Goal: Task Accomplishment & Management: Manage account settings

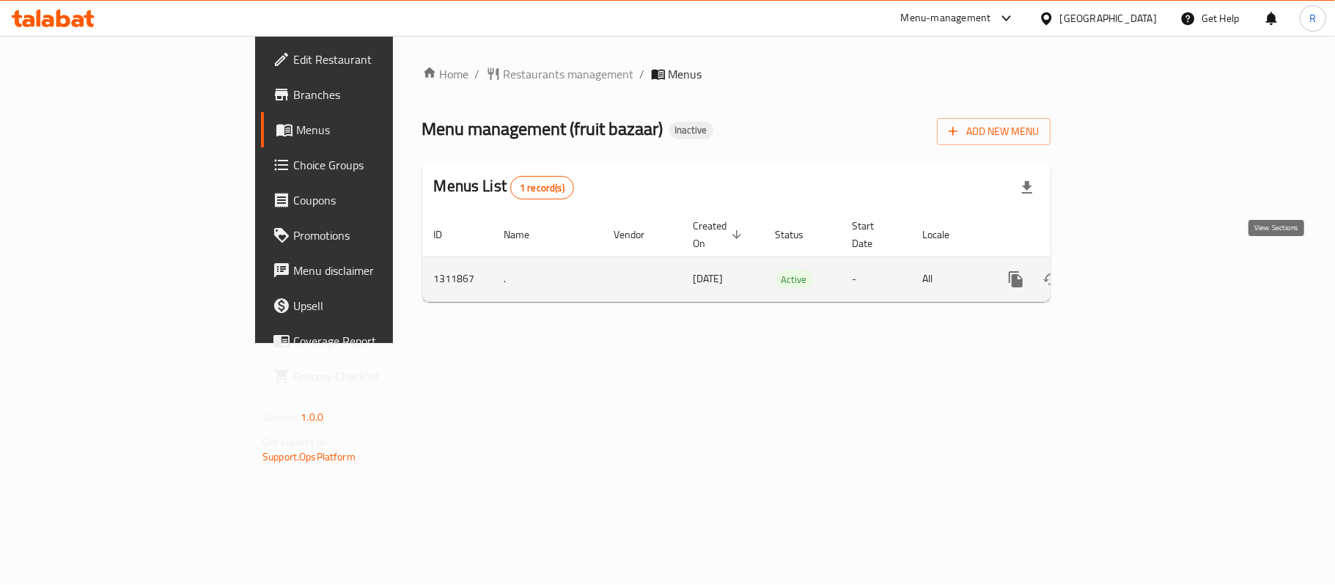
click at [1139, 262] on link "enhanced table" at bounding box center [1121, 279] width 35 height 35
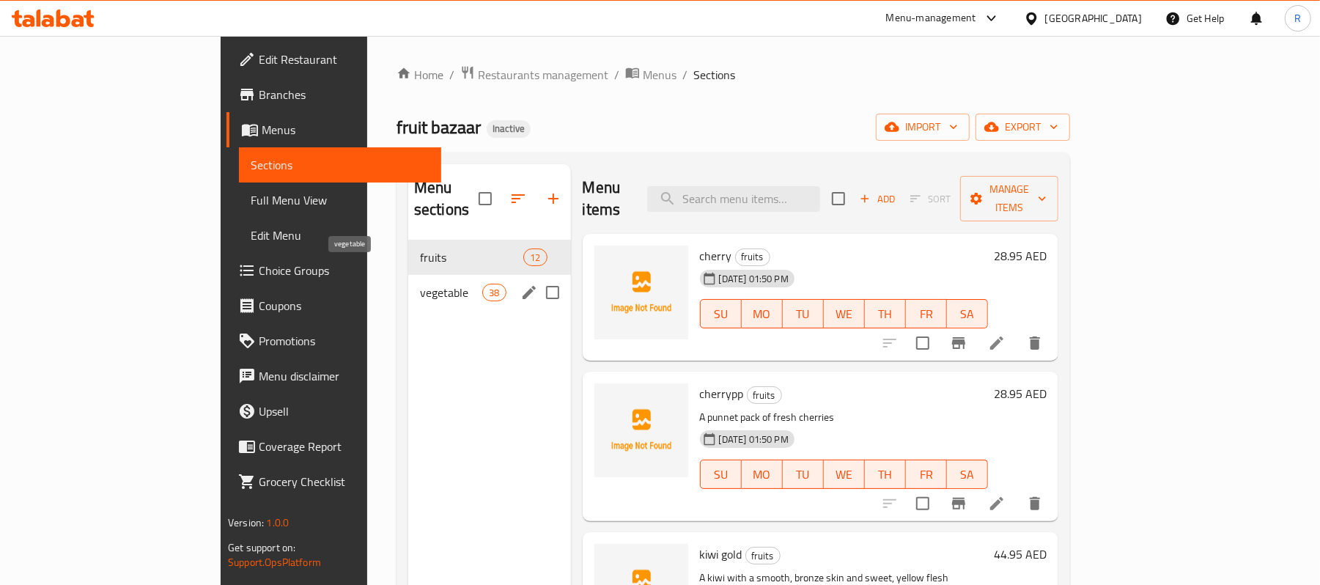
click at [420, 284] on span "vegetable" at bounding box center [451, 293] width 62 height 18
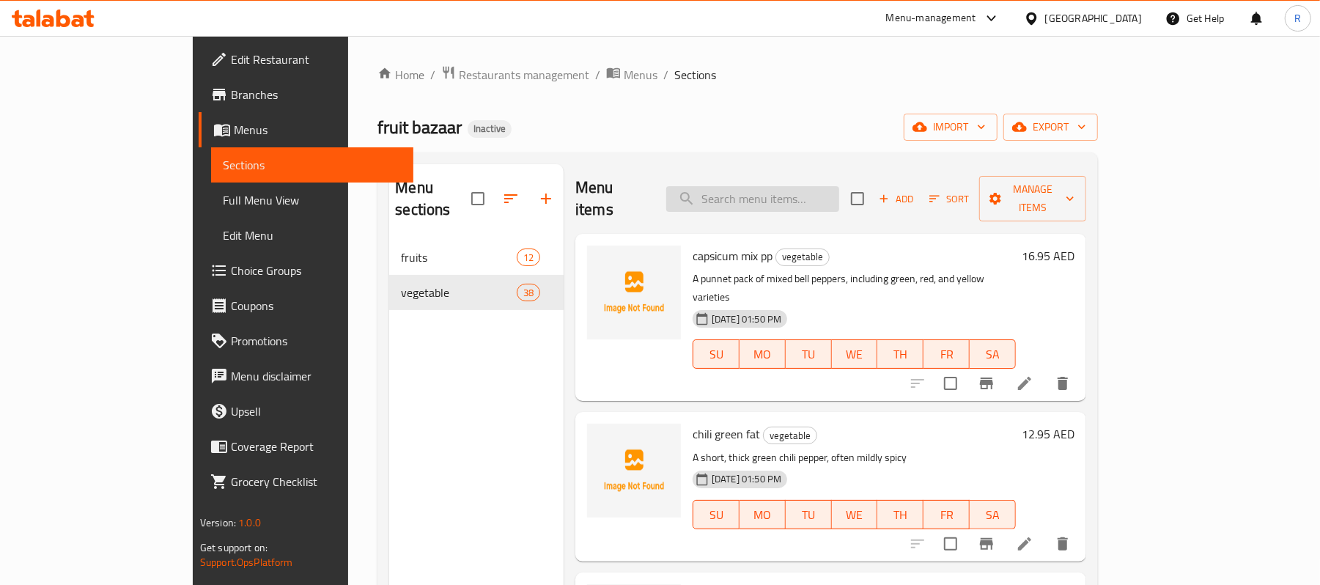
click at [798, 186] on input "search" at bounding box center [752, 199] width 173 height 26
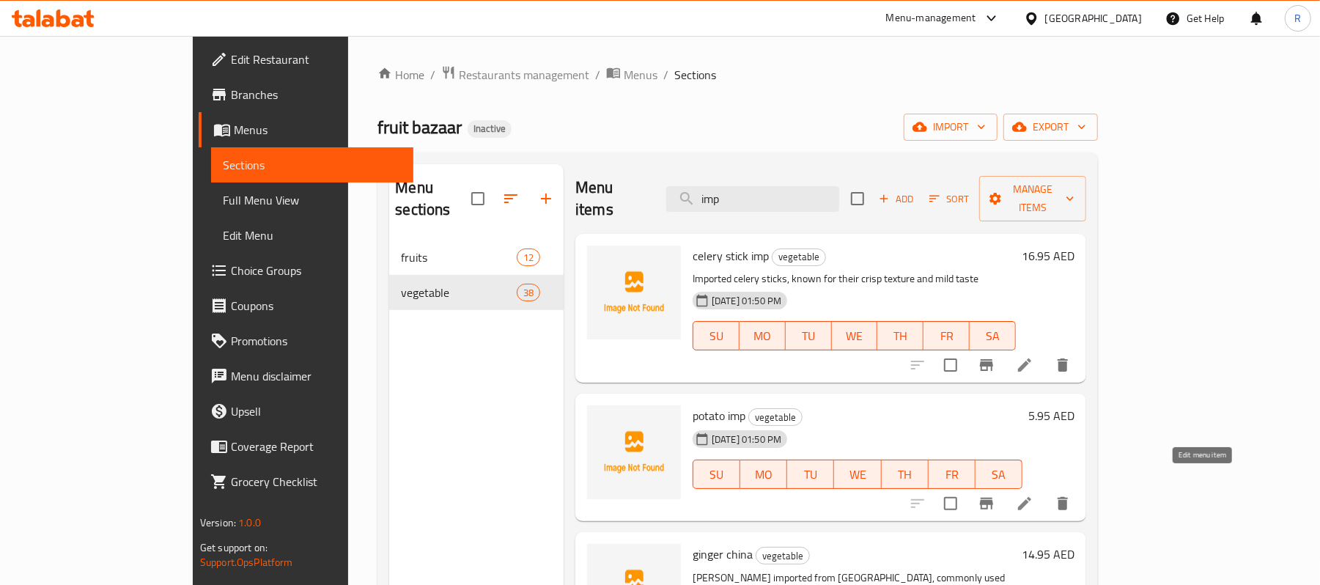
type input "imp"
click at [1034, 495] on icon at bounding box center [1025, 504] width 18 height 18
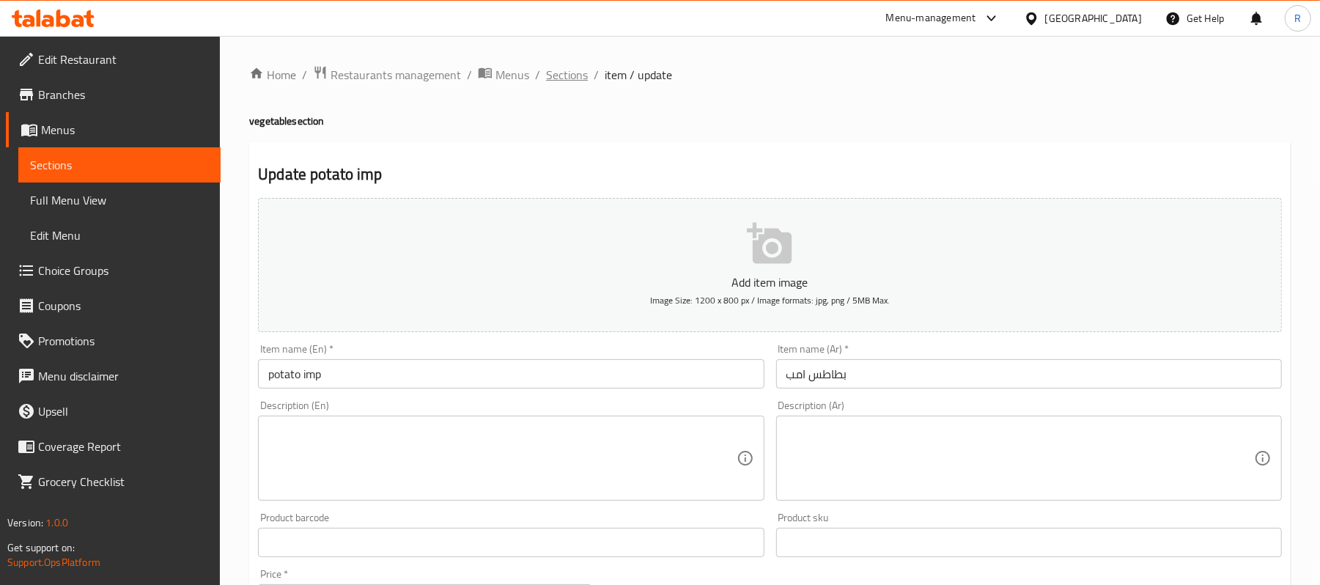
click at [567, 73] on span "Sections" at bounding box center [567, 75] width 42 height 18
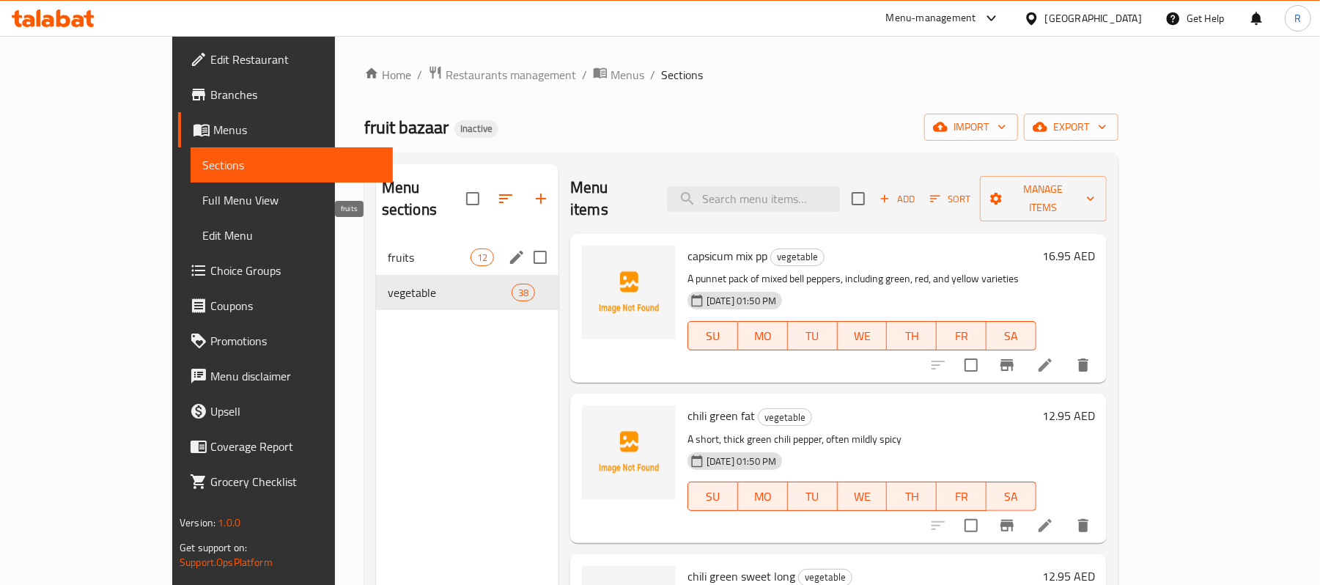
click at [390, 249] on span "fruits" at bounding box center [429, 258] width 83 height 18
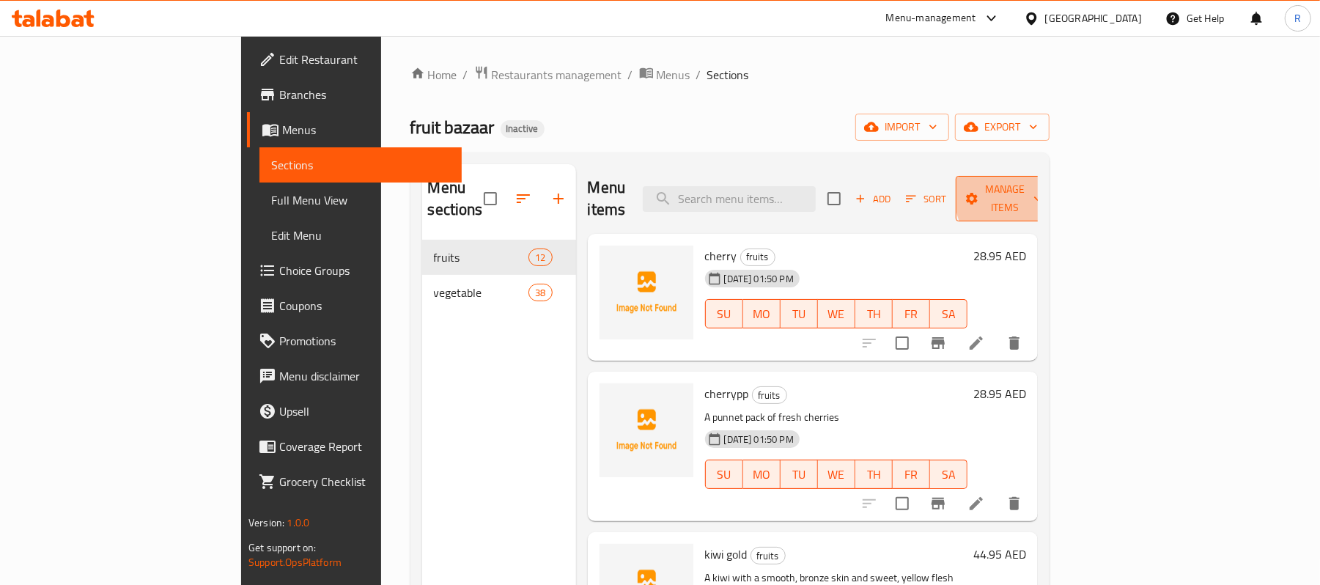
click at [1042, 192] on span "Manage items" at bounding box center [1005, 198] width 75 height 37
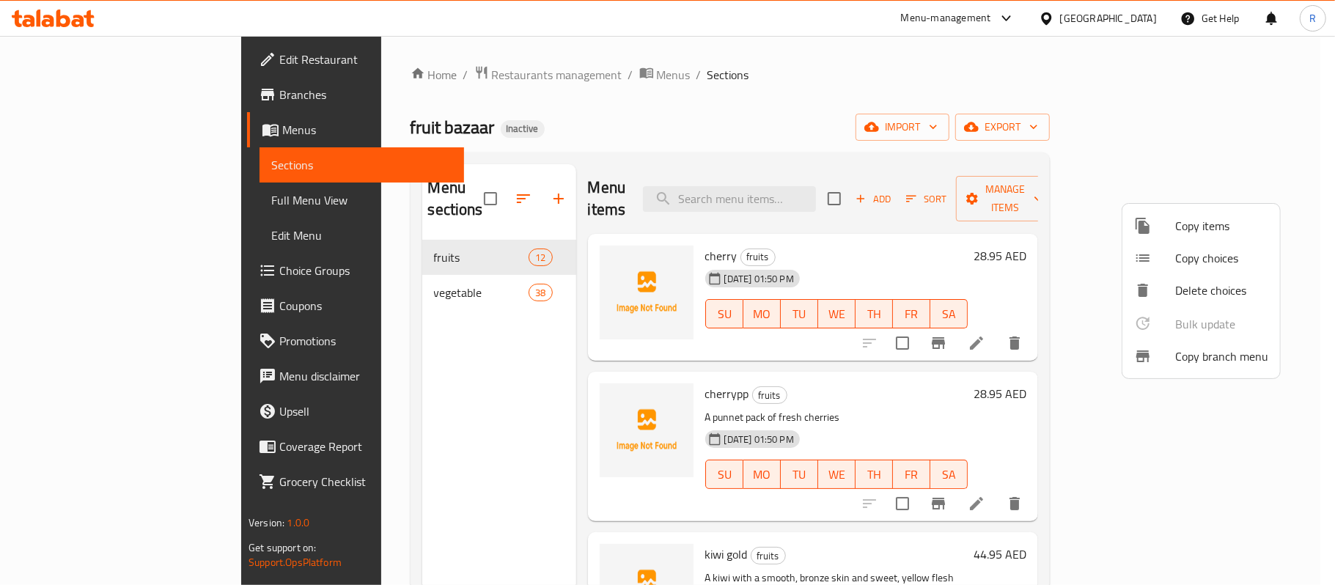
click at [927, 130] on div at bounding box center [667, 292] width 1335 height 585
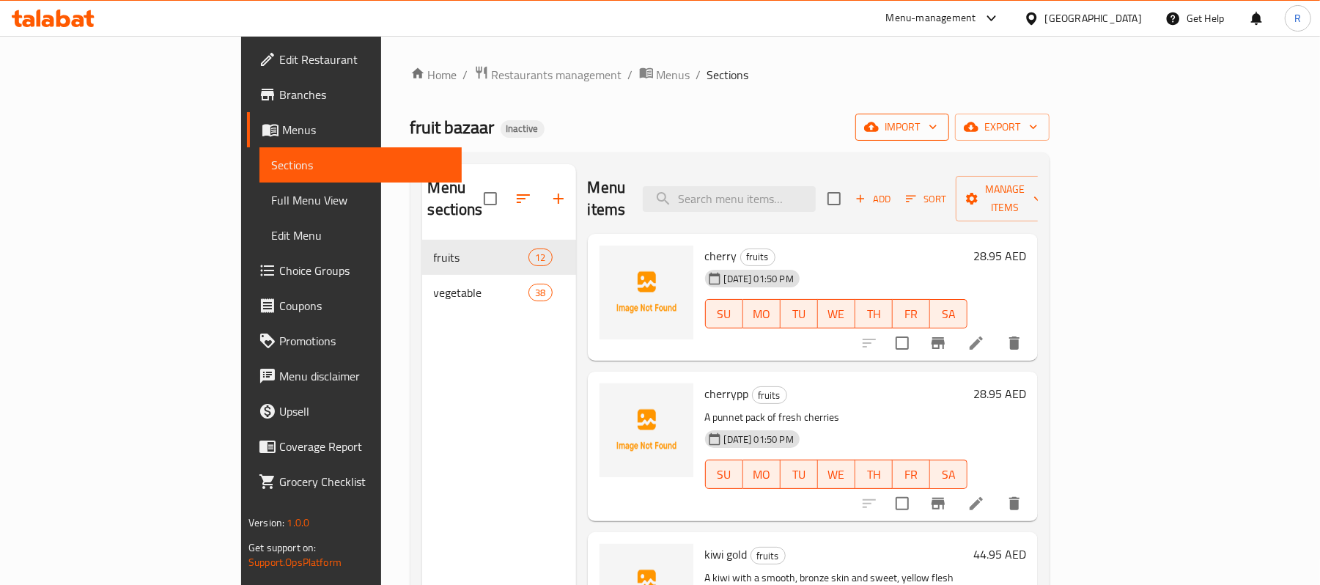
click at [938, 133] on span "import" at bounding box center [902, 127] width 70 height 18
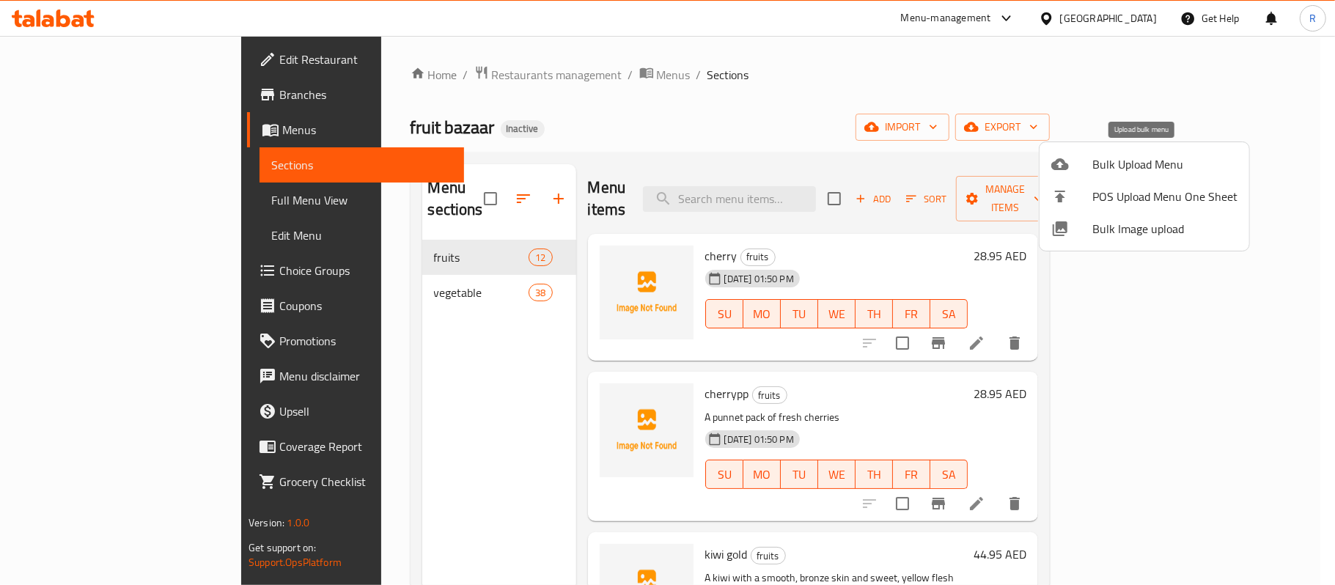
click at [1085, 163] on div at bounding box center [1071, 164] width 41 height 18
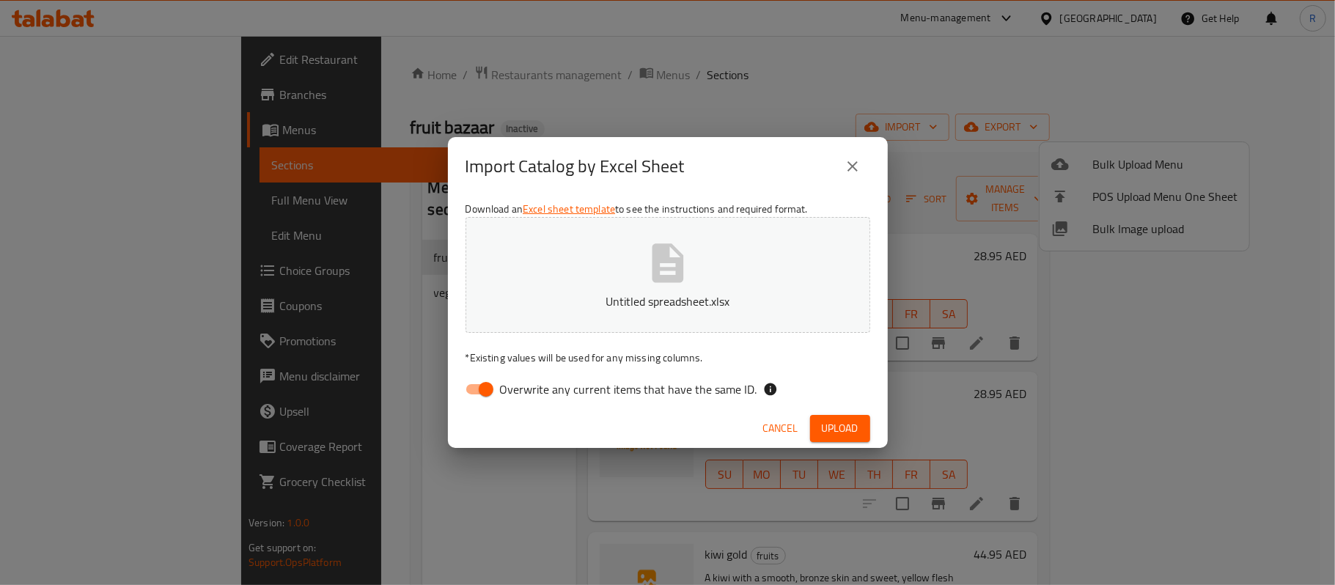
click at [470, 387] on input "Overwrite any current items that have the same ID." at bounding box center [486, 389] width 84 height 28
checkbox input "false"
click at [836, 425] on span "Upload" at bounding box center [840, 428] width 37 height 18
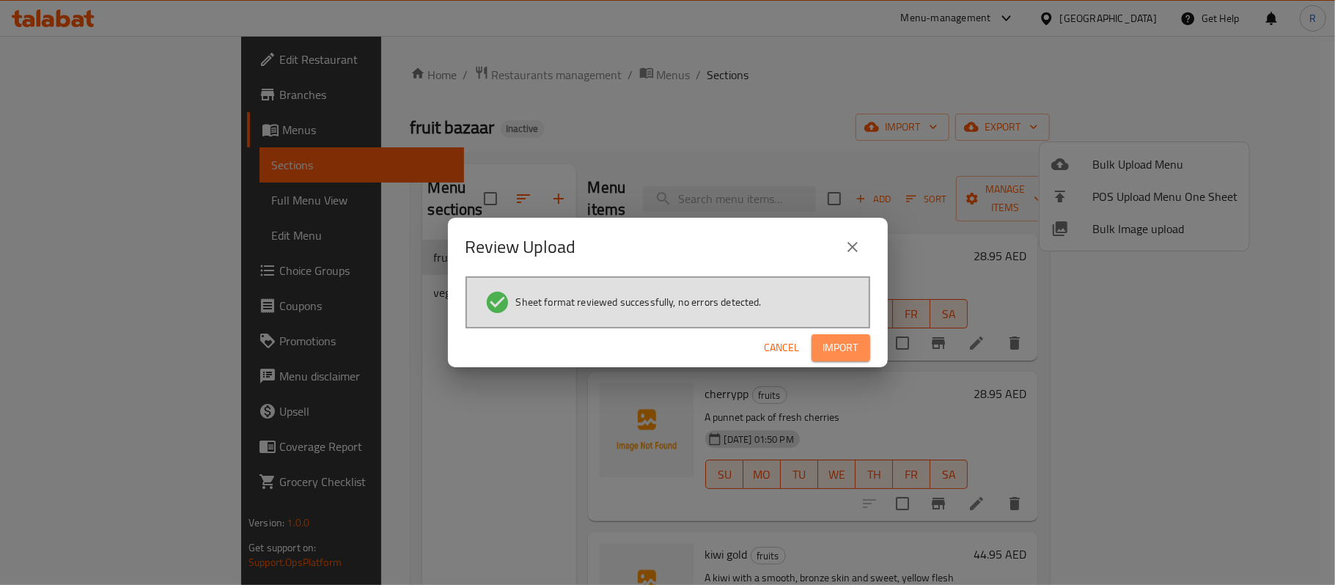
click at [847, 350] on span "Import" at bounding box center [840, 348] width 35 height 18
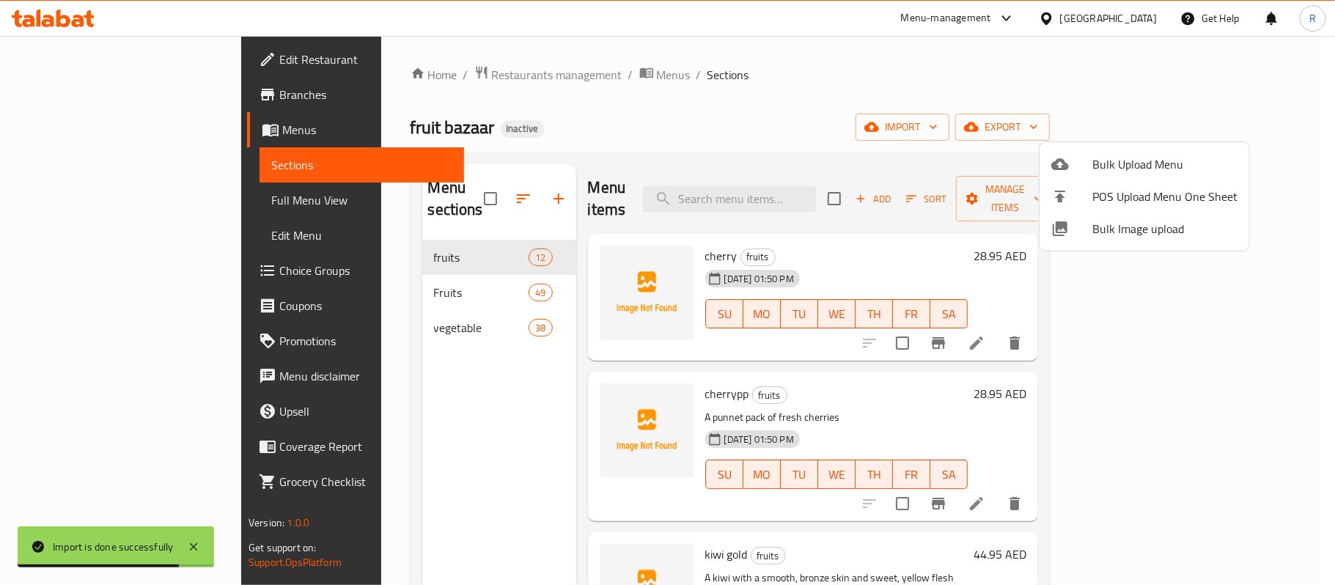
click at [371, 270] on div at bounding box center [667, 292] width 1335 height 585
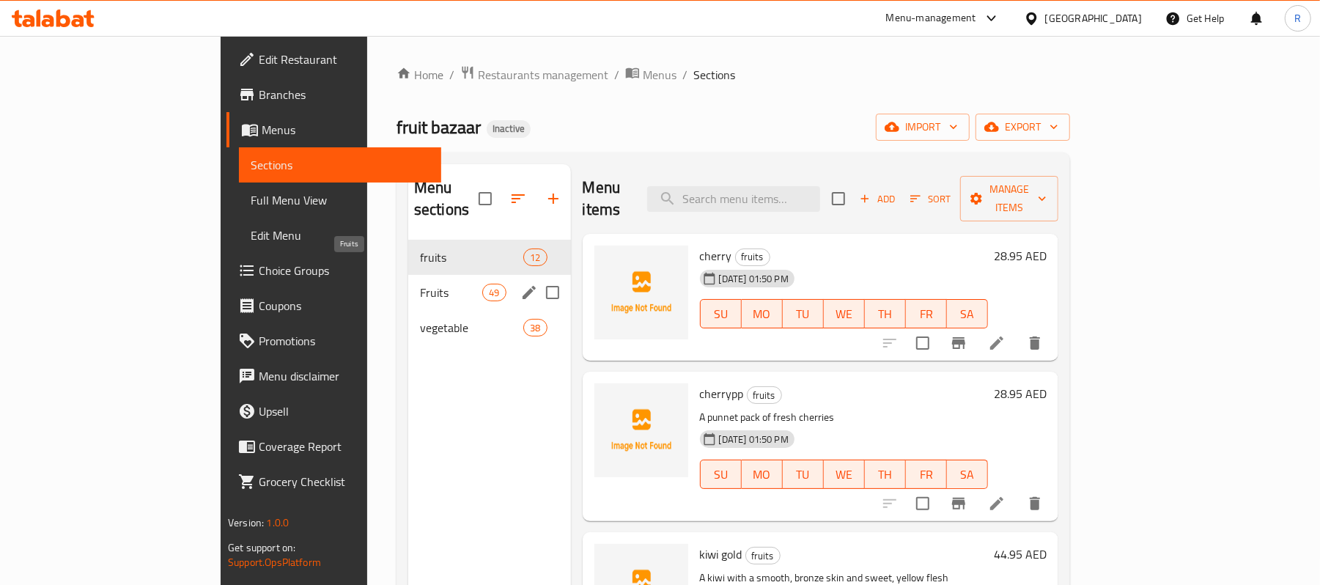
click at [420, 284] on span "Fruits" at bounding box center [451, 293] width 62 height 18
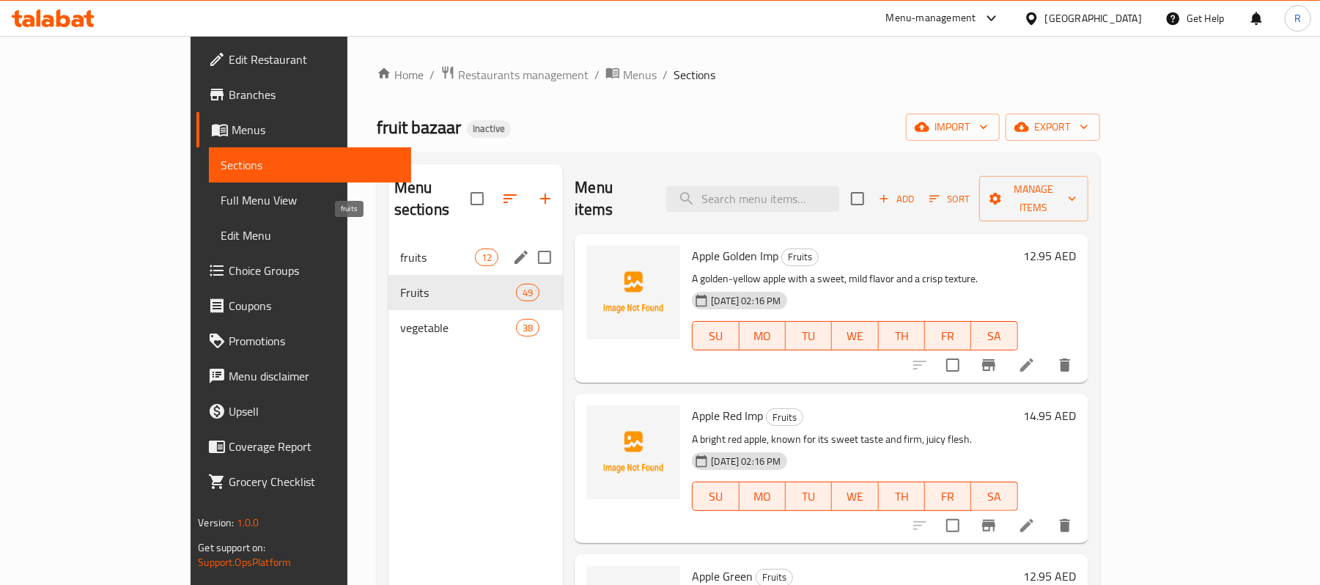
click at [400, 249] on span "fruits" at bounding box center [437, 258] width 75 height 18
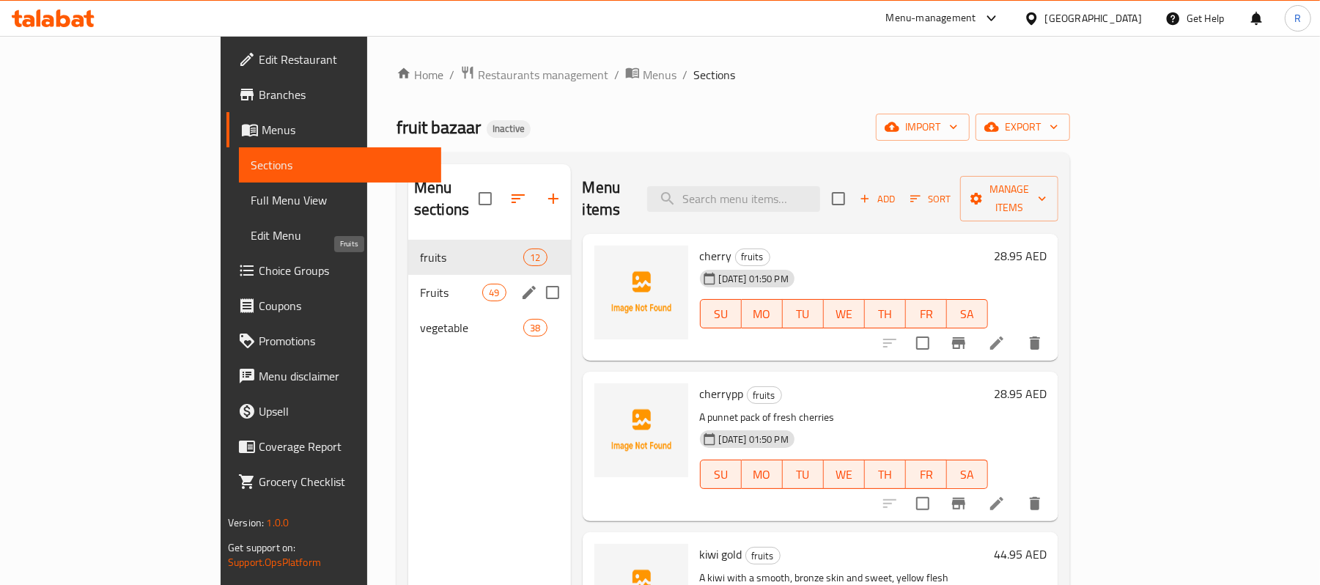
click at [420, 284] on span "Fruits" at bounding box center [451, 293] width 62 height 18
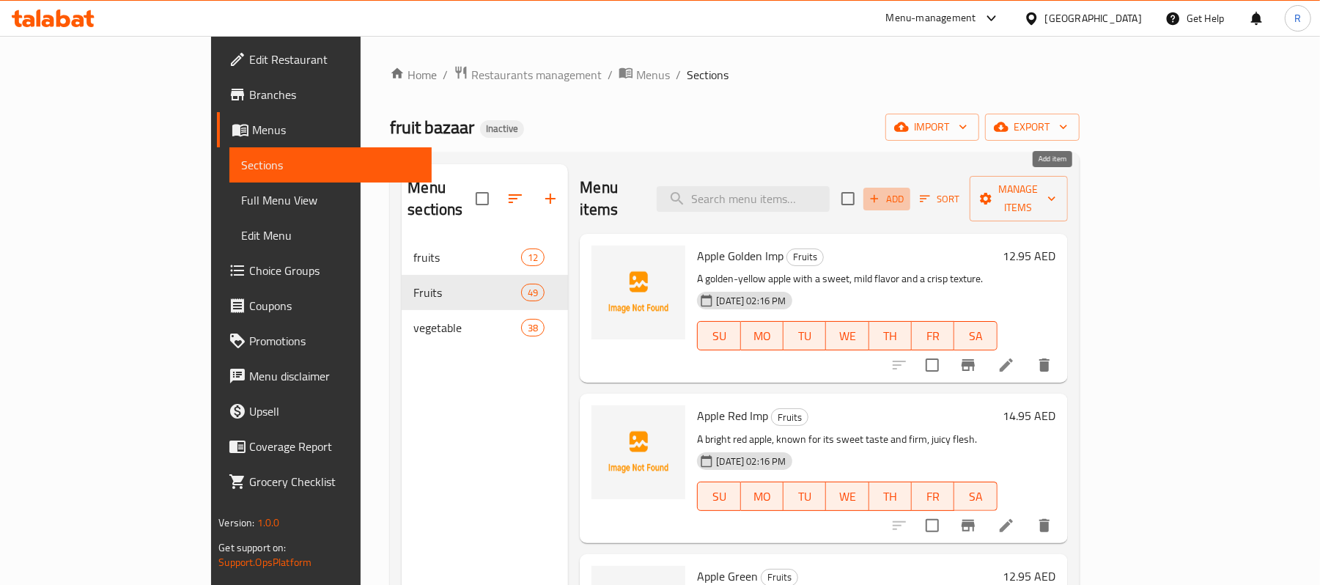
click at [907, 191] on span "Add" at bounding box center [887, 199] width 40 height 17
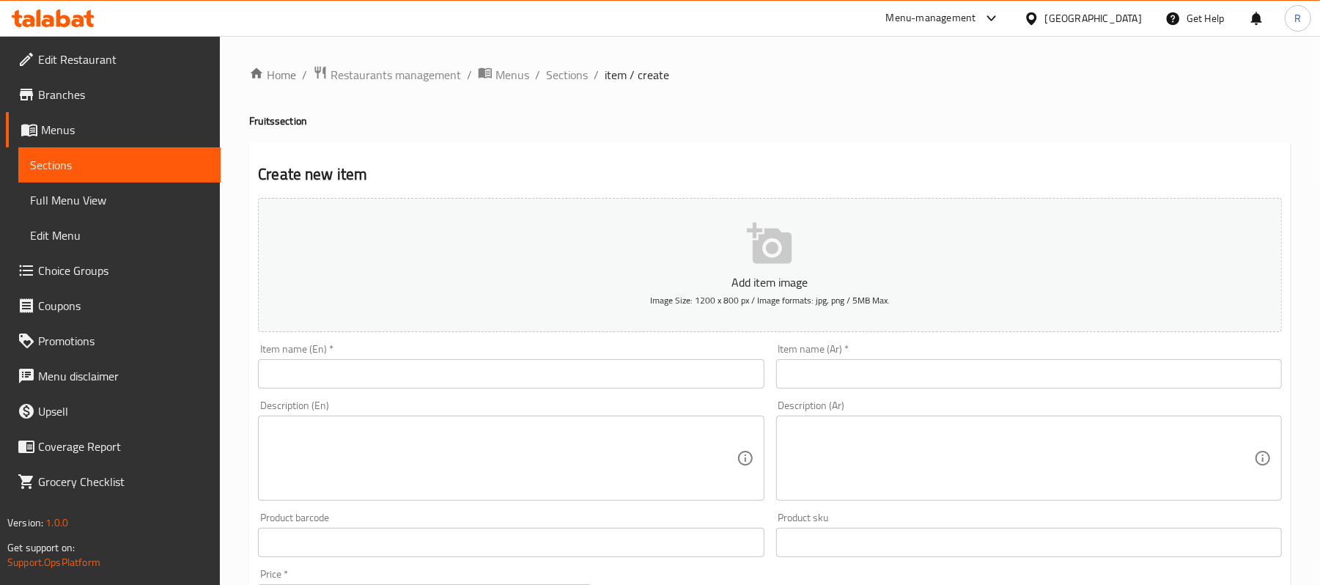
click at [358, 384] on input "text" at bounding box center [511, 373] width 506 height 29
drag, startPoint x: 1212, startPoint y: 114, endPoint x: 932, endPoint y: 169, distance: 284.5
click at [1212, 114] on h4 "Fruits section" at bounding box center [770, 121] width 1042 height 15
click at [523, 365] on input "text" at bounding box center [511, 373] width 506 height 29
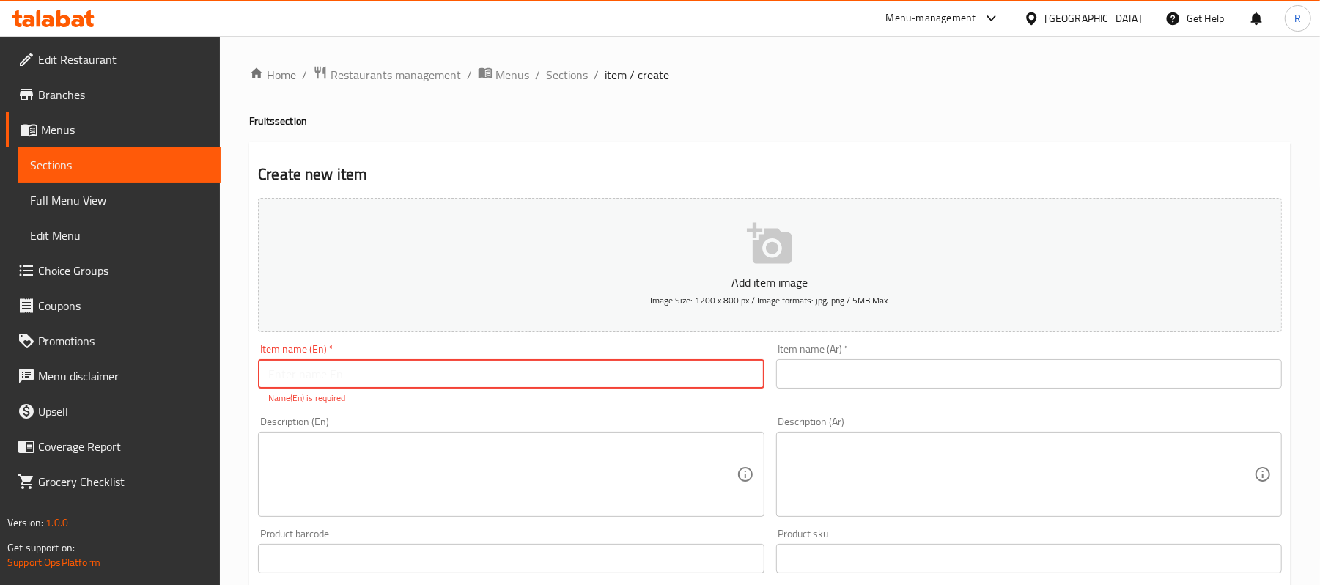
paste input "CHERRY IMP"
click at [364, 378] on input "CHERRY IMP" at bounding box center [511, 373] width 506 height 29
click at [364, 377] on input "CHERRY IMP" at bounding box center [511, 373] width 506 height 29
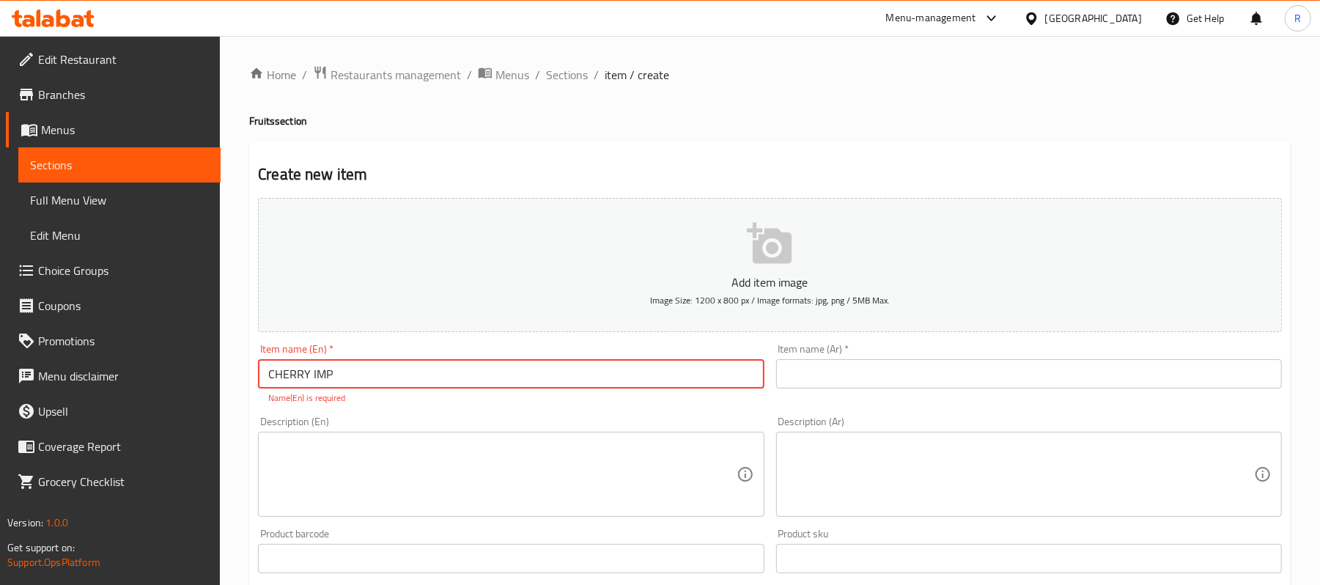
drag, startPoint x: 270, startPoint y: 377, endPoint x: 256, endPoint y: 381, distance: 14.6
click at [267, 377] on input "CHERRY IMP" at bounding box center [511, 373] width 506 height 29
click at [368, 367] on input "CHERRY IMP" at bounding box center [511, 373] width 506 height 29
click at [353, 380] on input "CHERRY IMP" at bounding box center [511, 373] width 506 height 29
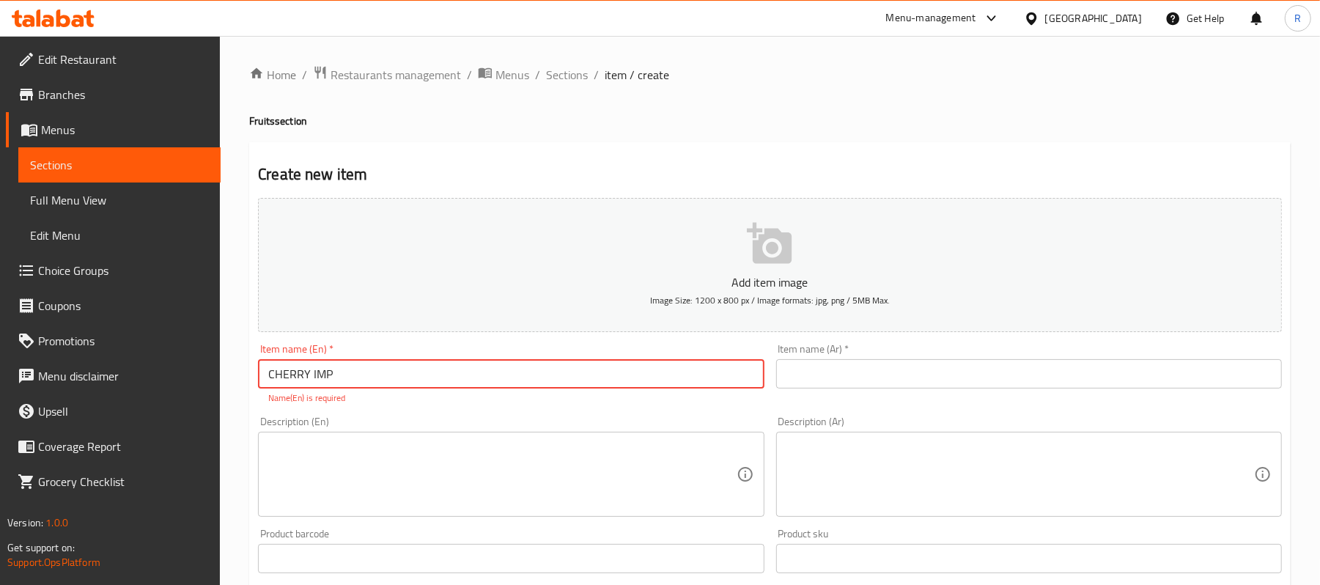
click at [353, 380] on input "CHERRY IMP" at bounding box center [511, 373] width 506 height 29
click at [344, 372] on input "CHERRY IMP" at bounding box center [511, 373] width 506 height 29
drag, startPoint x: 308, startPoint y: 377, endPoint x: 270, endPoint y: 379, distance: 37.4
click at [270, 379] on input "CHERRY IMP" at bounding box center [511, 373] width 506 height 29
type input "CHERRY IMP"
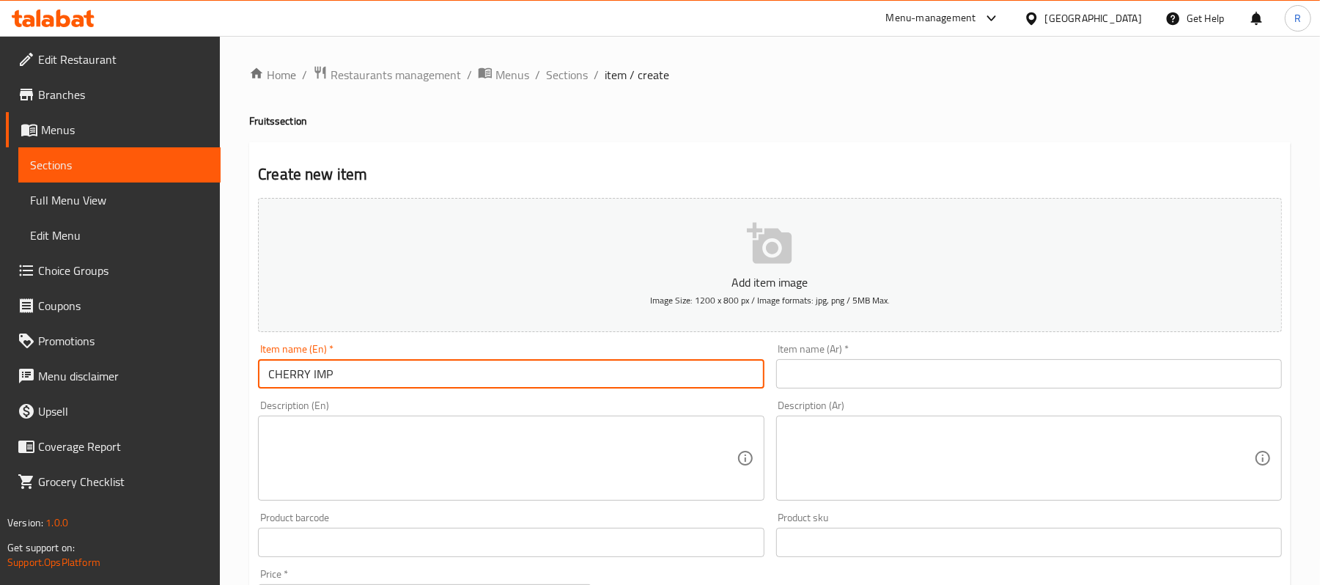
click at [872, 378] on input "text" at bounding box center [1029, 373] width 506 height 29
paste input "كرز"
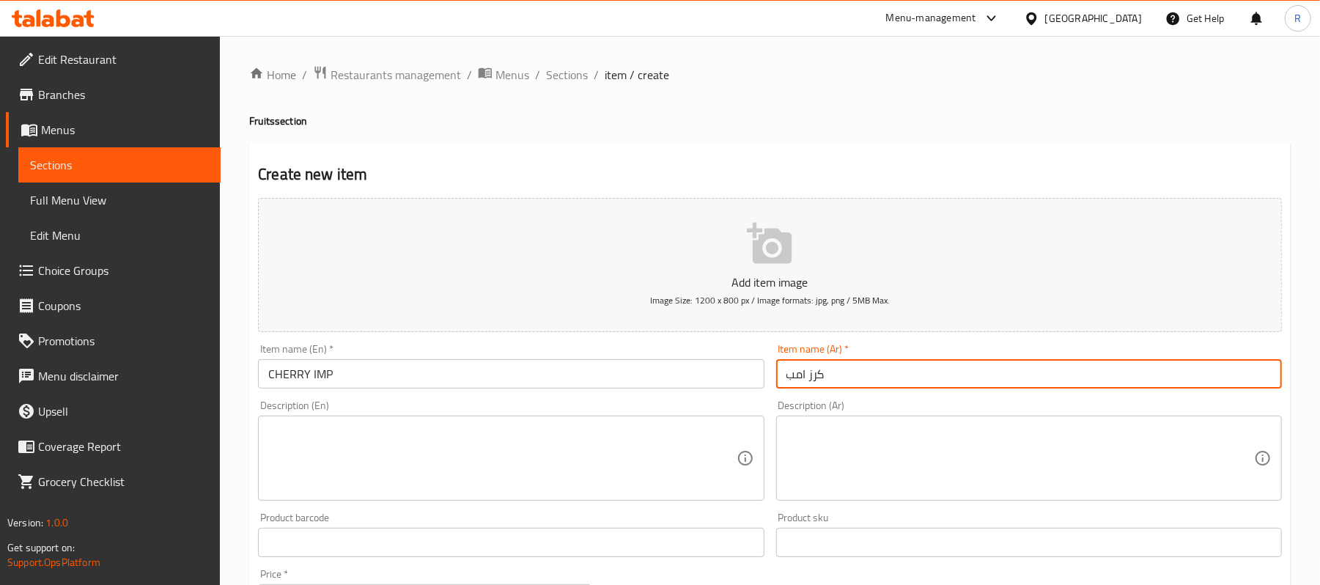
type input "كرز امب"
click at [652, 452] on textarea at bounding box center [502, 459] width 468 height 70
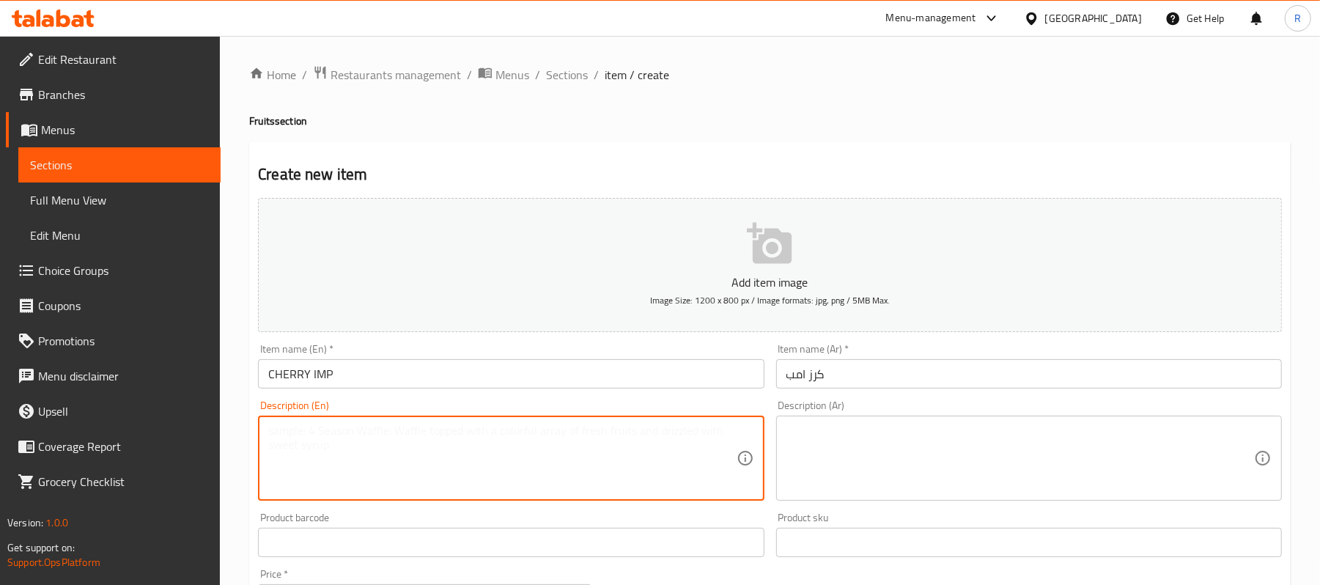
click at [423, 453] on textarea at bounding box center [502, 459] width 468 height 70
paste textarea "An imported cherry, sweet and juicy."
click at [604, 432] on textarea "An imported cherry, sweet and juicy." at bounding box center [502, 459] width 468 height 70
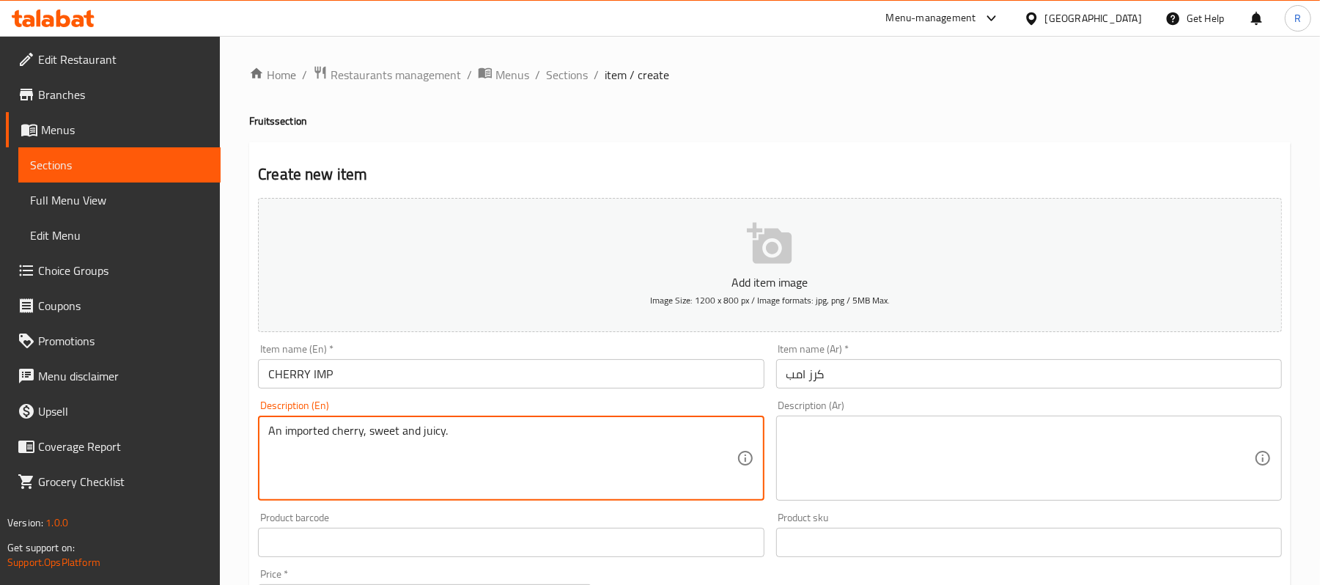
type textarea "An imported cherry, sweet and juicy."
click at [900, 440] on textarea at bounding box center [1021, 459] width 468 height 70
paste textarea "كرز مستورد، حلو وعصيري"
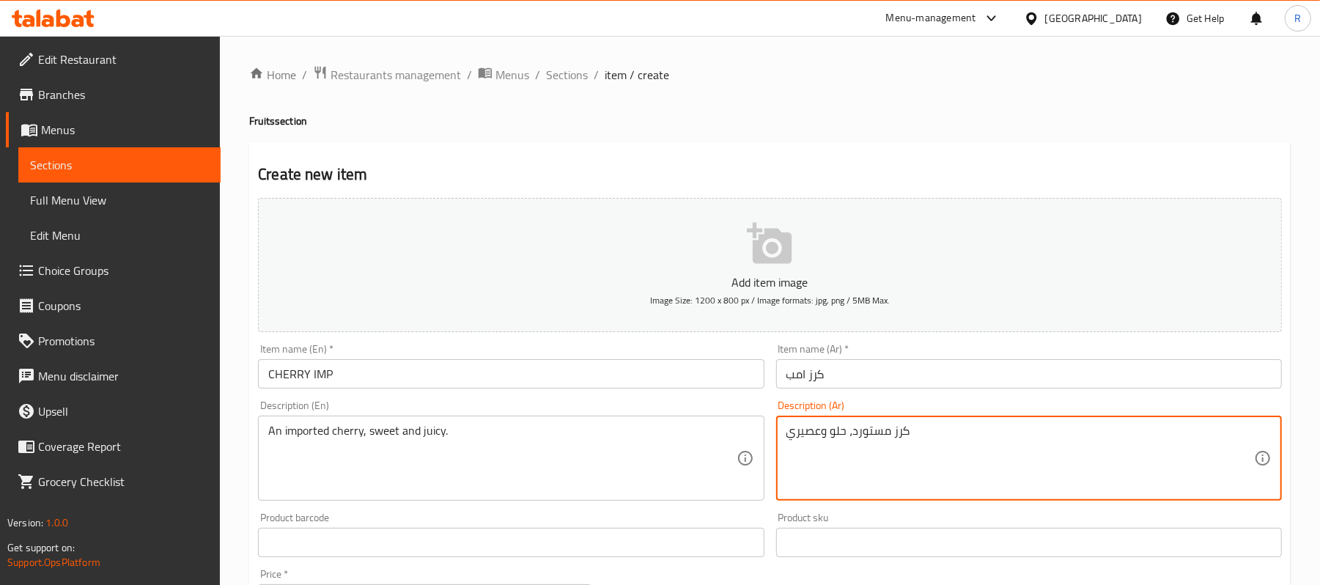
drag, startPoint x: 786, startPoint y: 432, endPoint x: 822, endPoint y: 430, distance: 36.0
click at [822, 430] on textarea "كرز مستورد، حلو وعصيري" at bounding box center [1021, 459] width 468 height 70
type textarea "كرز مستورد، حلو وجوسى"
click at [775, 510] on div "Product sku Product sku" at bounding box center [1029, 535] width 518 height 56
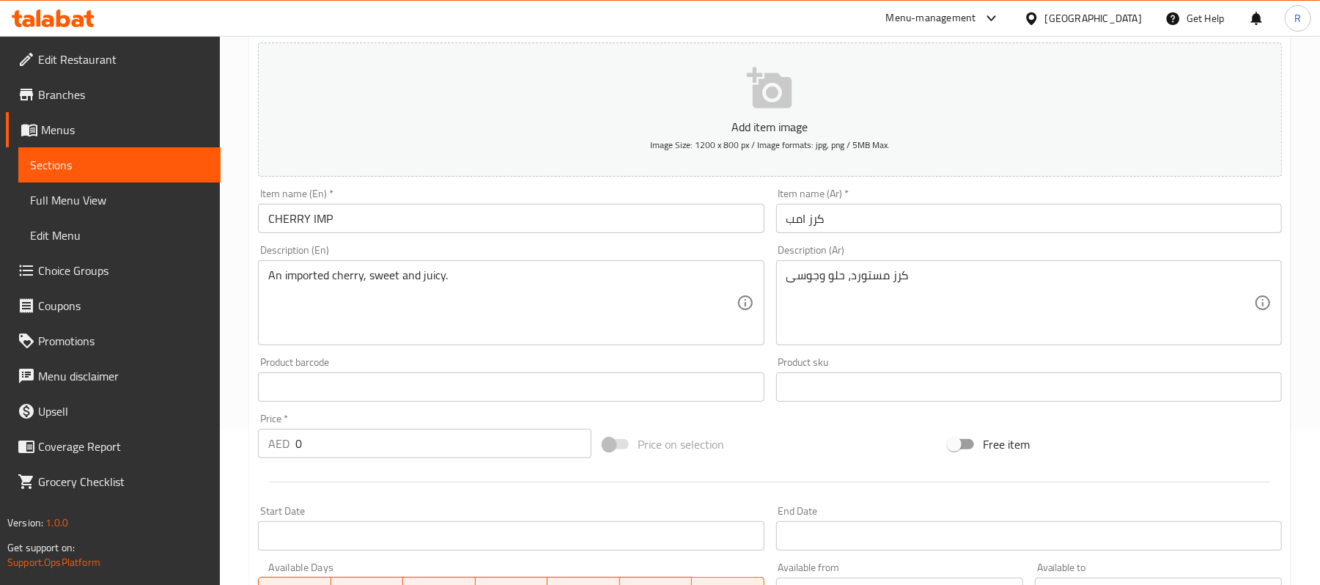
scroll to position [195, 0]
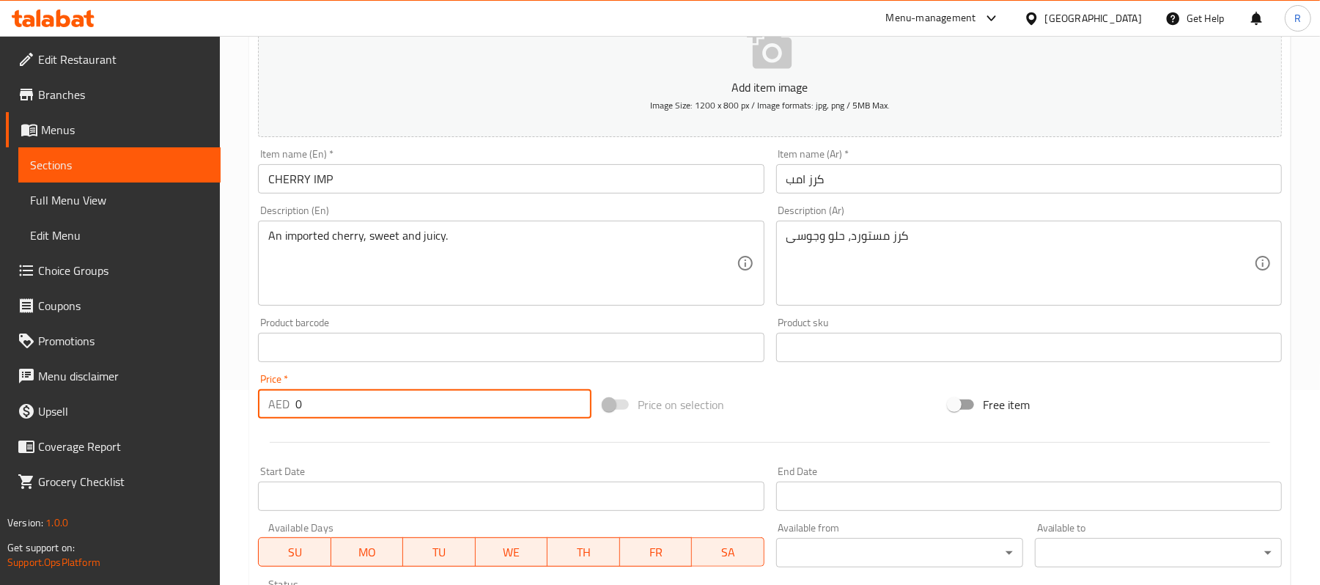
drag, startPoint x: 312, startPoint y: 403, endPoint x: 273, endPoint y: 411, distance: 40.3
click at [273, 411] on div "AED 0 Price *" at bounding box center [425, 403] width 334 height 29
click at [332, 408] on input "0" at bounding box center [443, 403] width 296 height 29
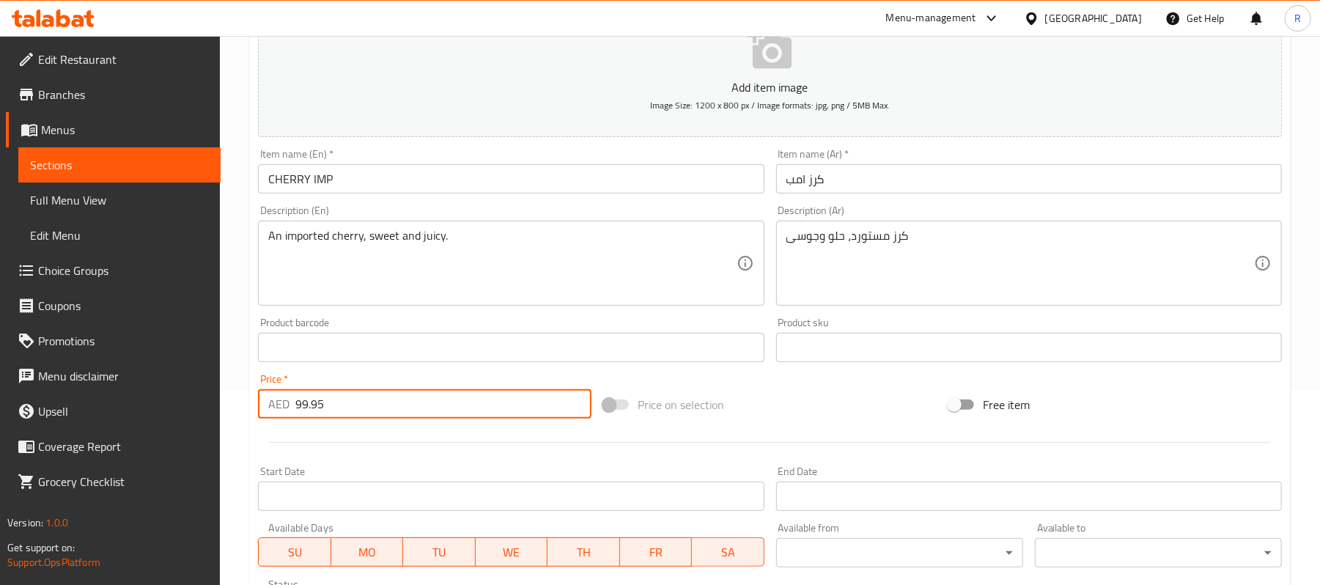
type input "99.95"
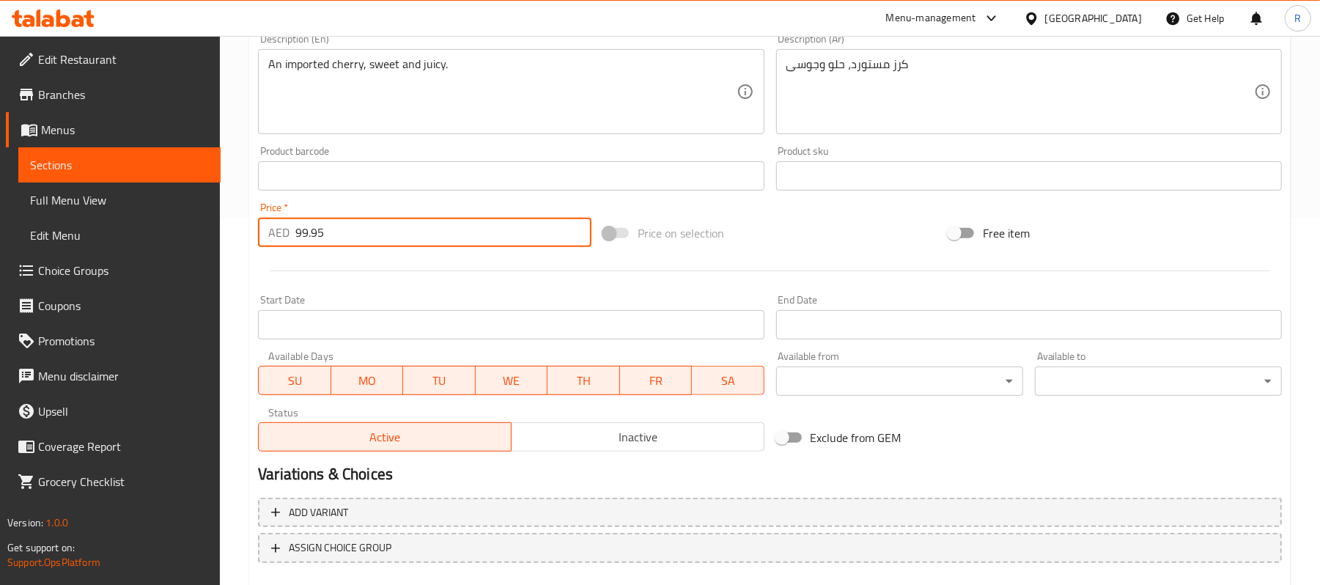
scroll to position [449, 0]
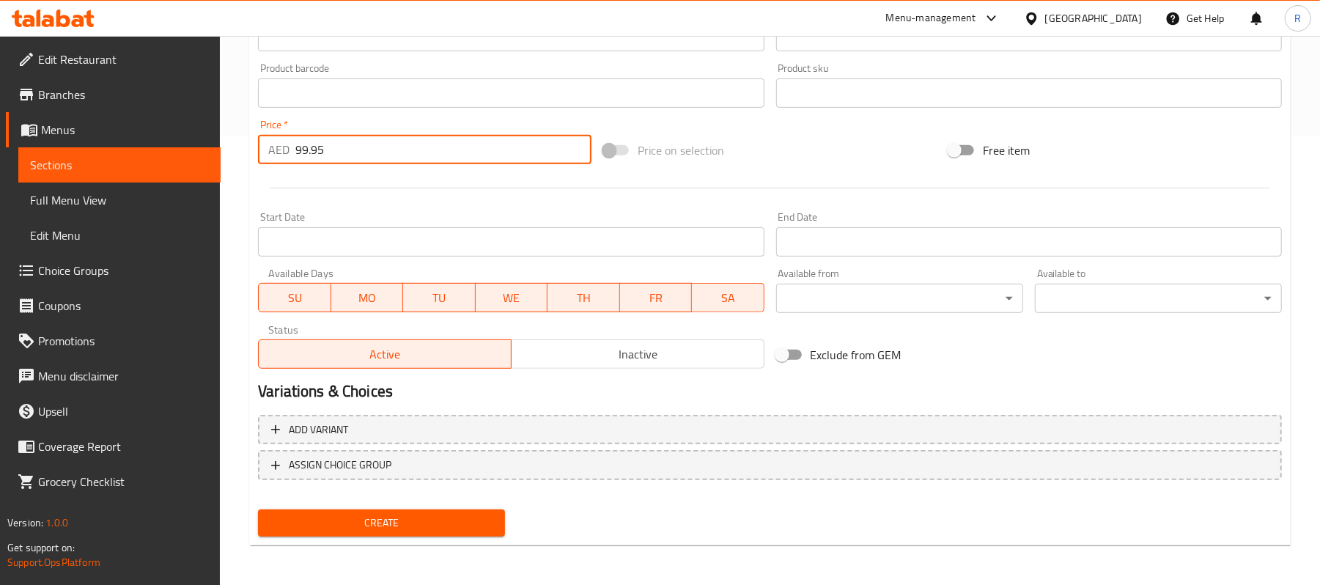
click at [394, 520] on span "Create" at bounding box center [382, 523] width 224 height 18
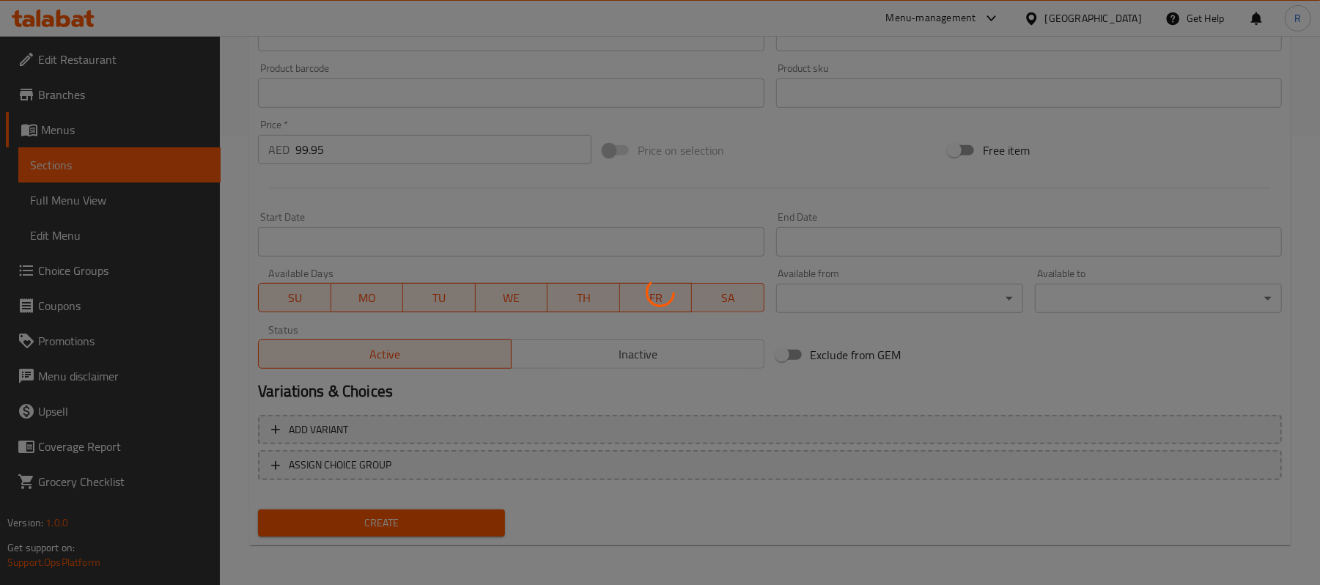
type input "0"
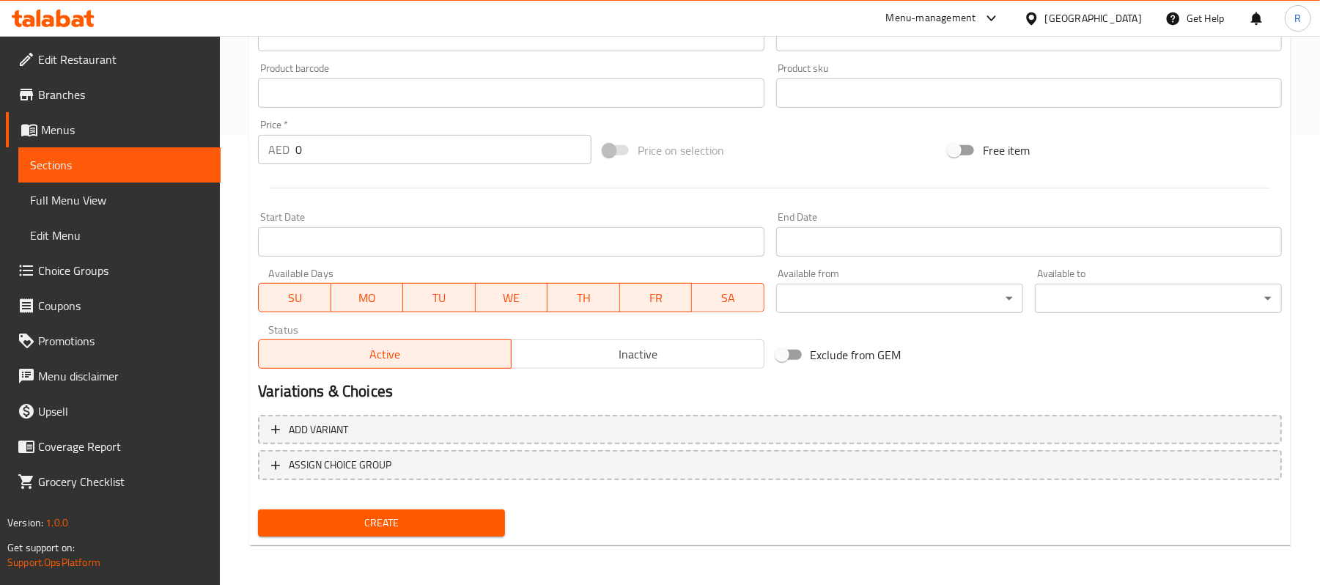
click at [972, 367] on div "Exclude from GEM" at bounding box center [942, 355] width 345 height 40
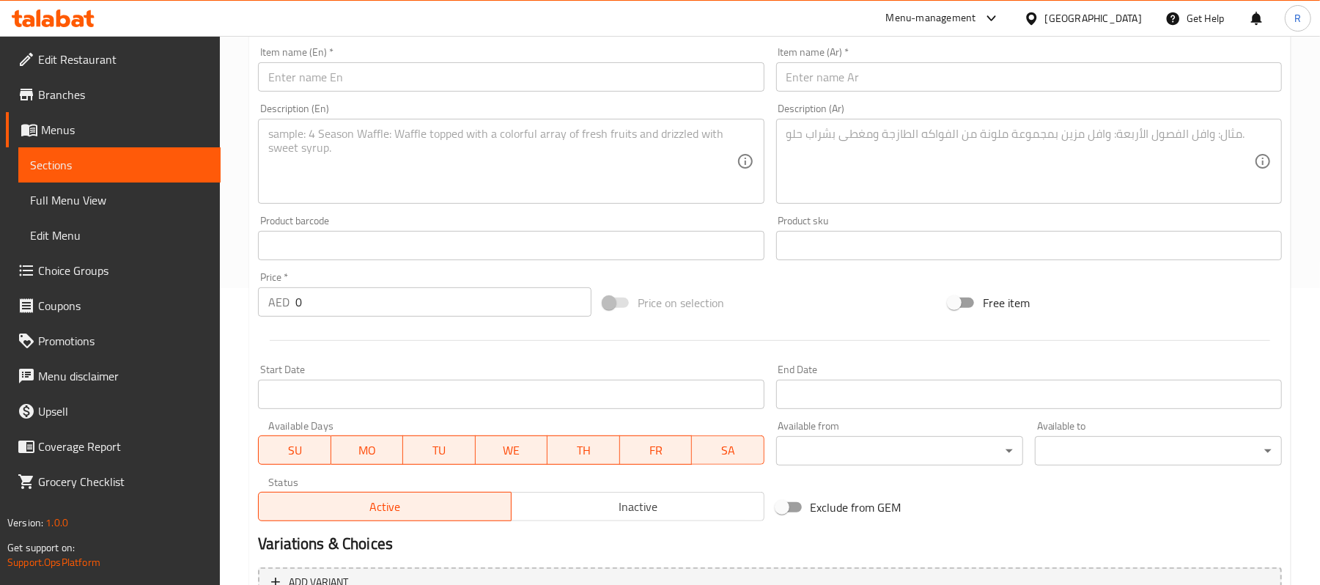
scroll to position [0, 0]
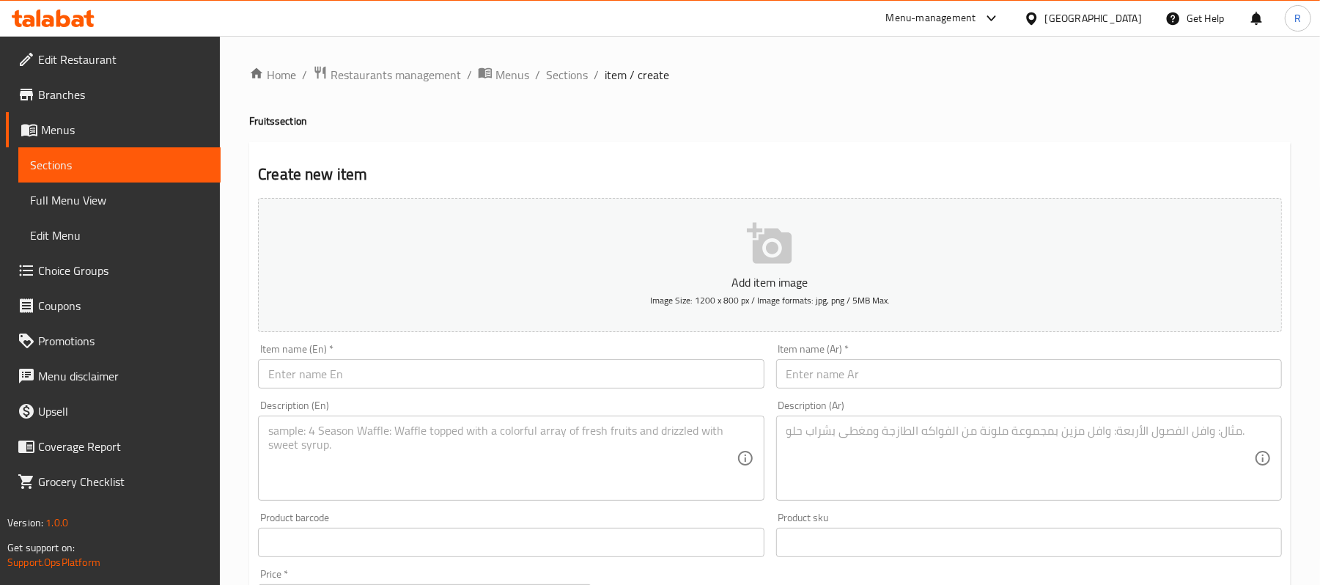
drag, startPoint x: 569, startPoint y: 72, endPoint x: 677, endPoint y: 144, distance: 130.1
click at [569, 72] on span "Sections" at bounding box center [567, 75] width 42 height 18
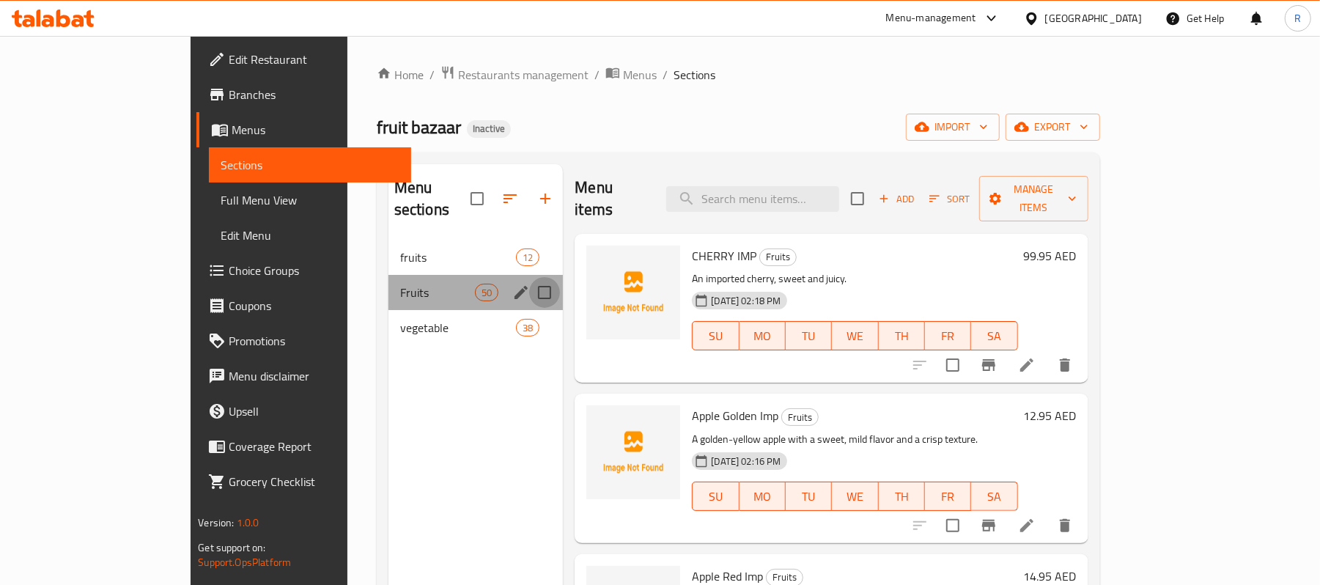
click at [529, 277] on input "Menu sections" at bounding box center [544, 292] width 31 height 31
checkbox input "true"
click at [515, 190] on icon "button" at bounding box center [524, 199] width 18 height 18
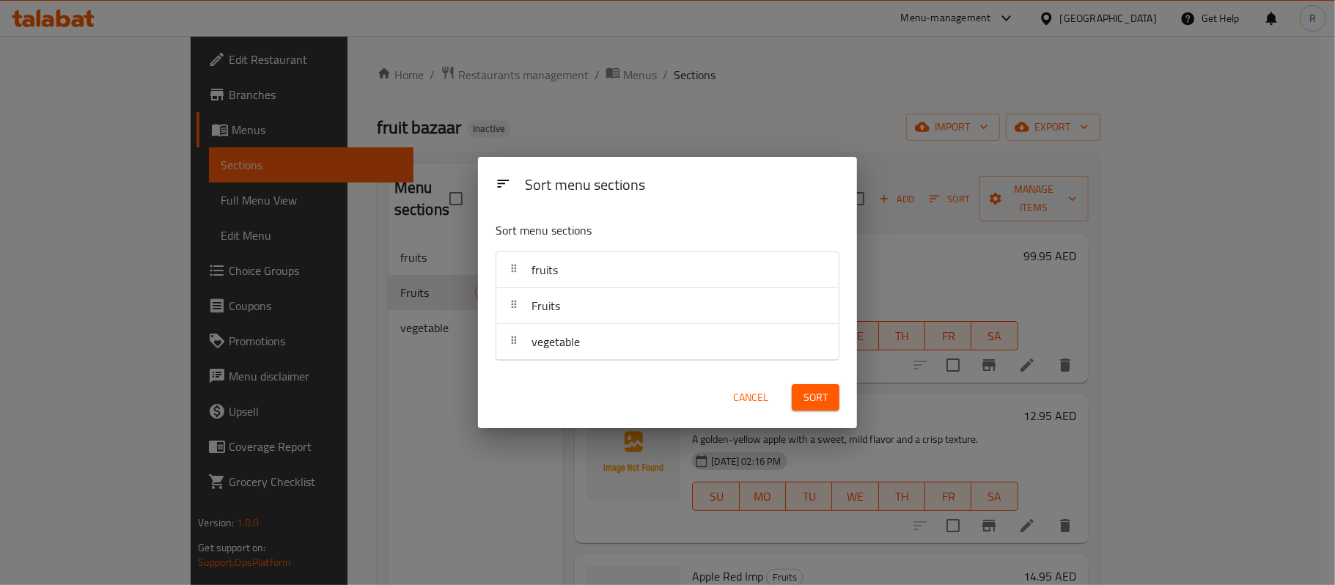
click at [745, 394] on span "Cancel" at bounding box center [750, 398] width 35 height 18
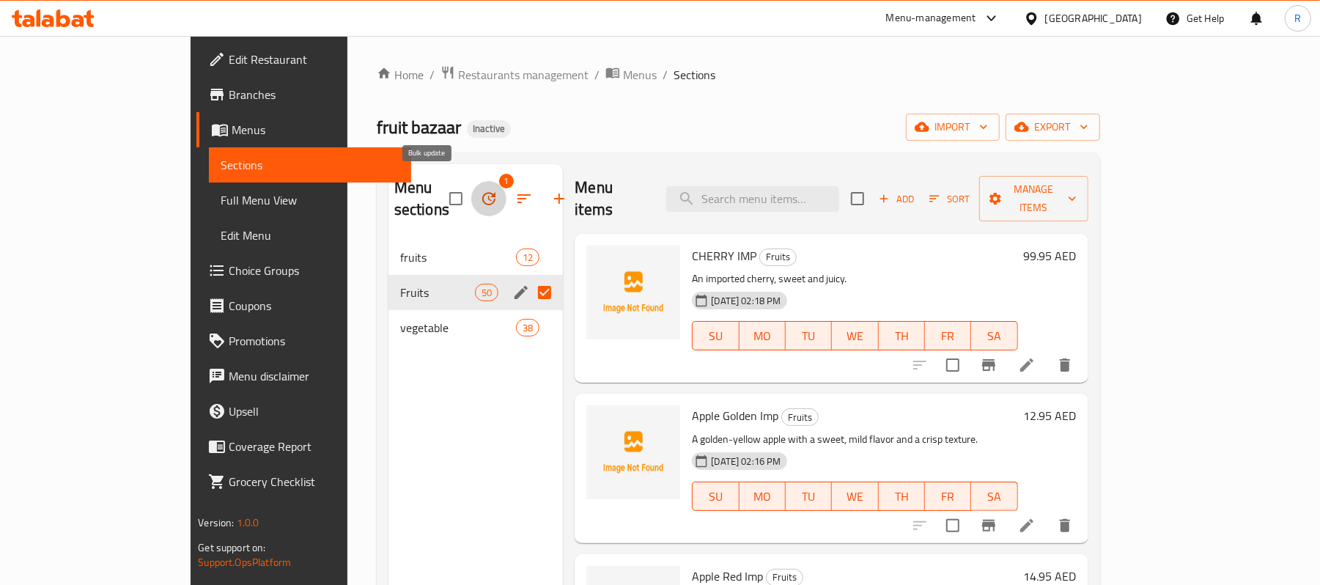
click at [480, 191] on icon "button" at bounding box center [489, 199] width 18 height 18
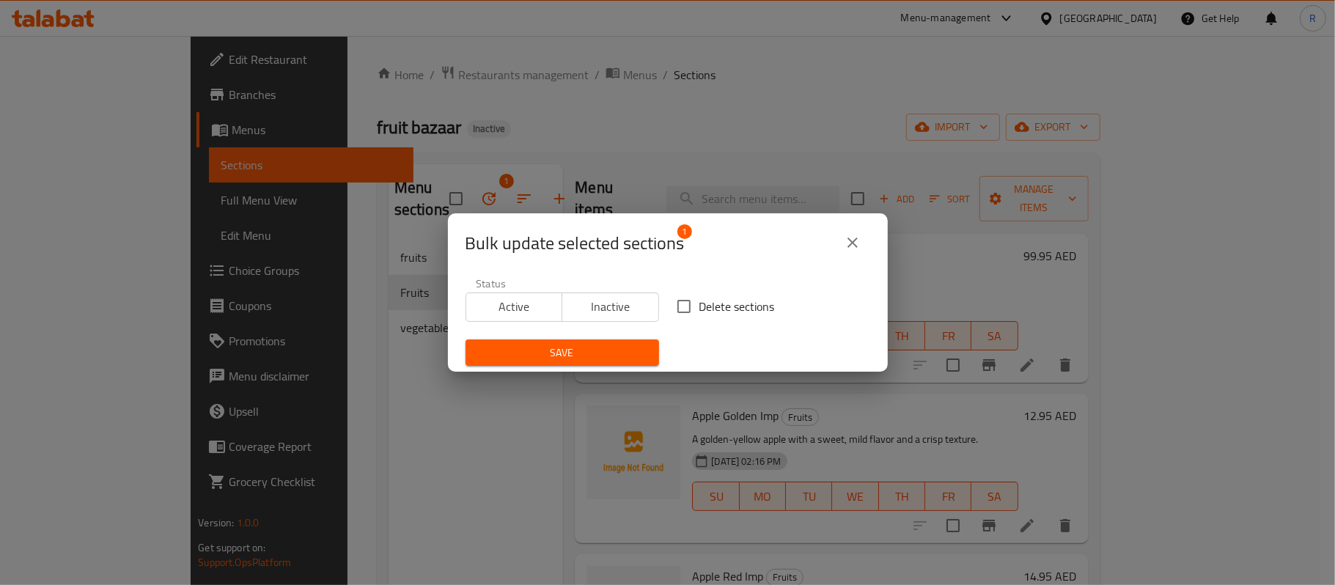
click at [862, 236] on button "close" at bounding box center [852, 242] width 35 height 35
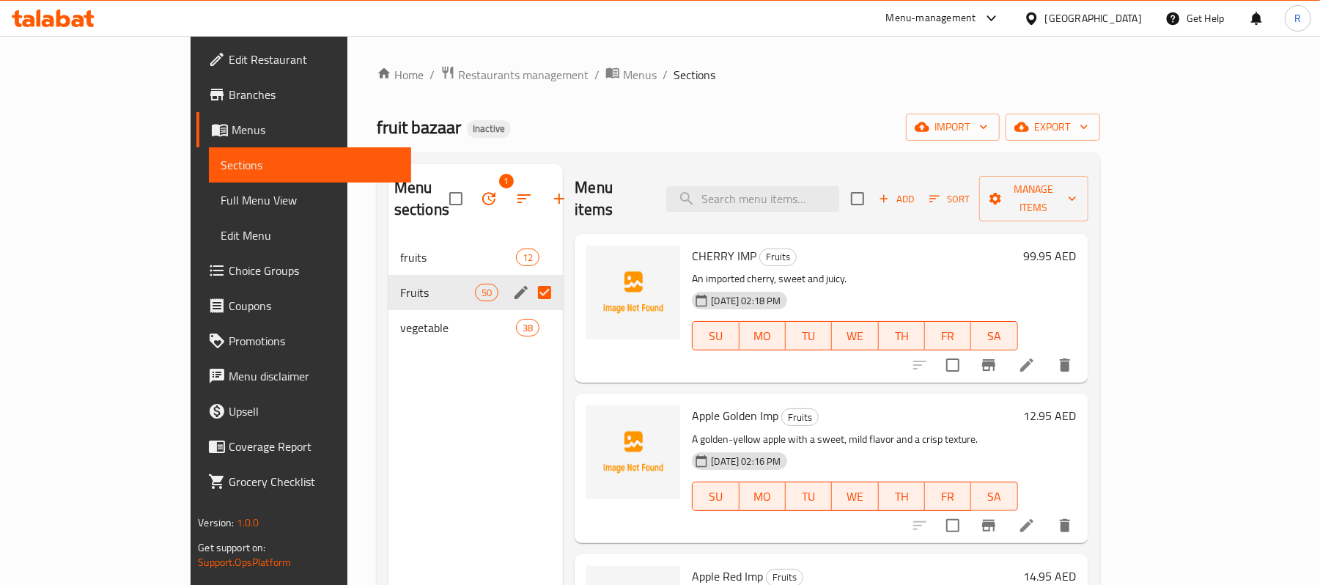
click at [873, 188] on input "checkbox" at bounding box center [857, 198] width 31 height 31
checkbox input "true"
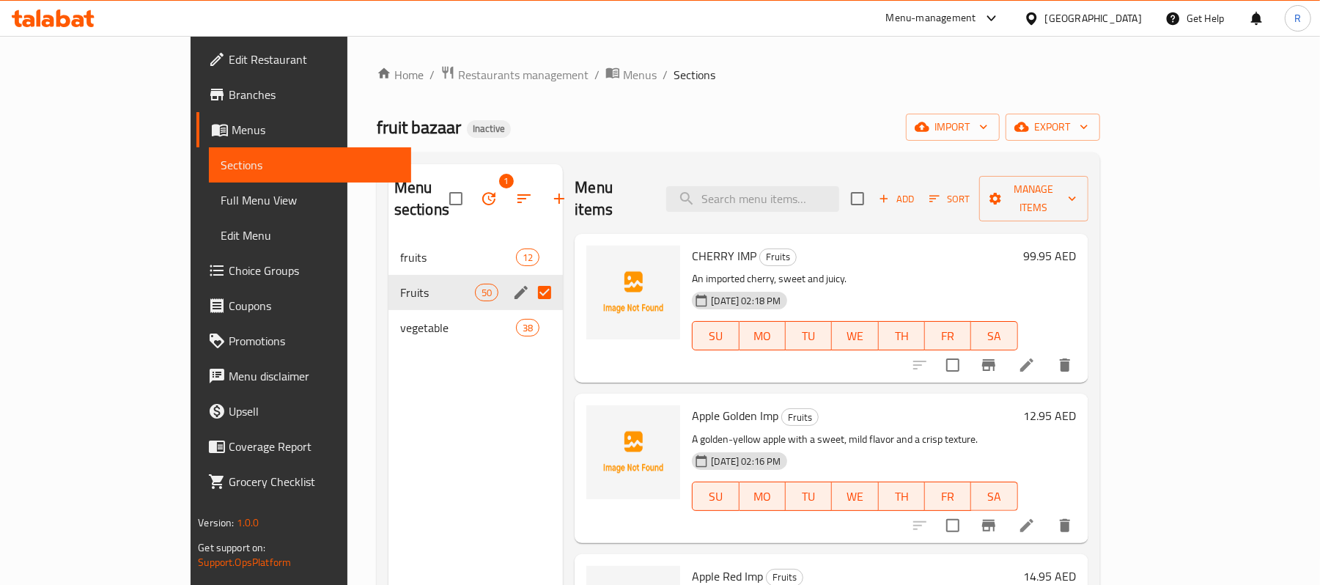
checkbox input "true"
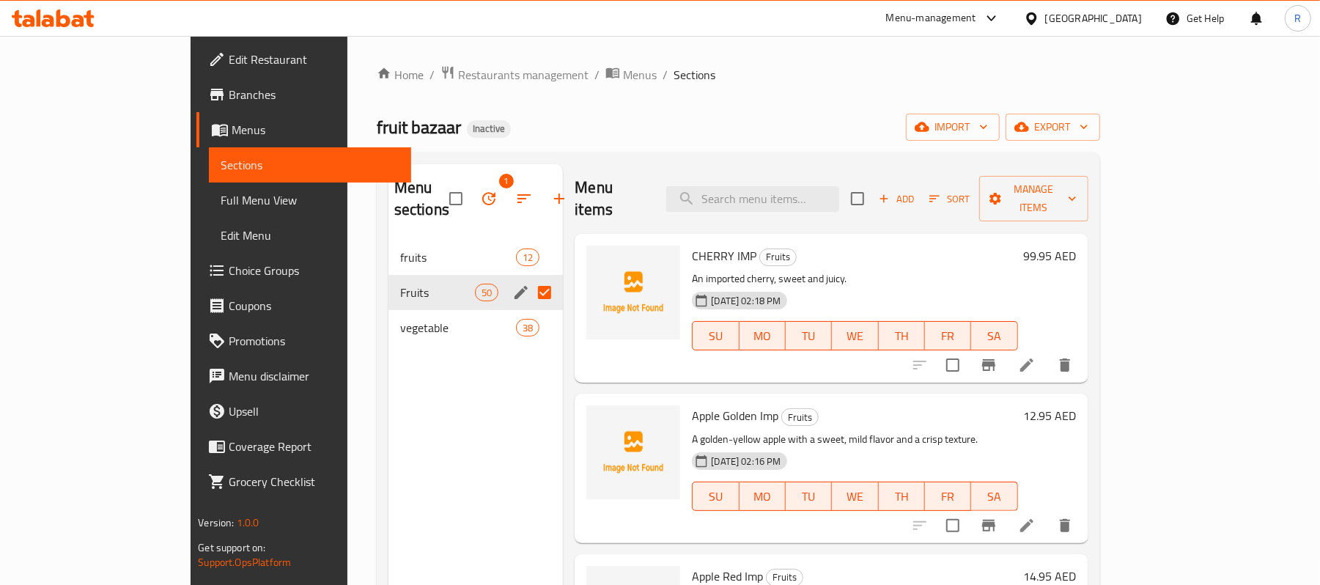
checkbox input "true"
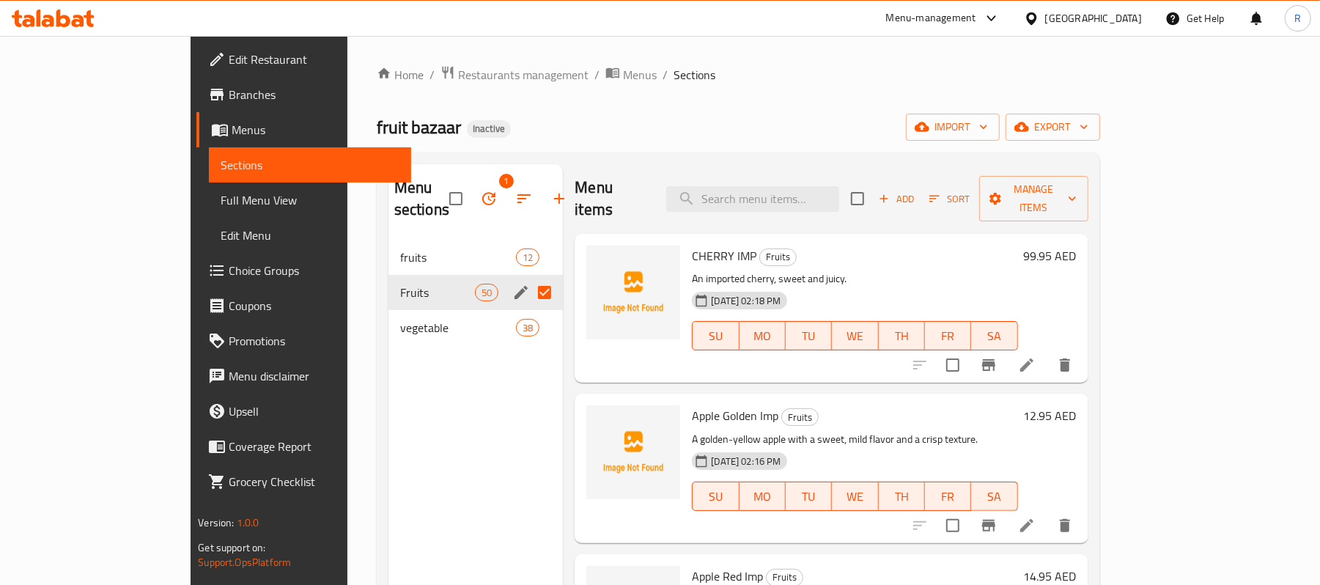
checkbox input "true"
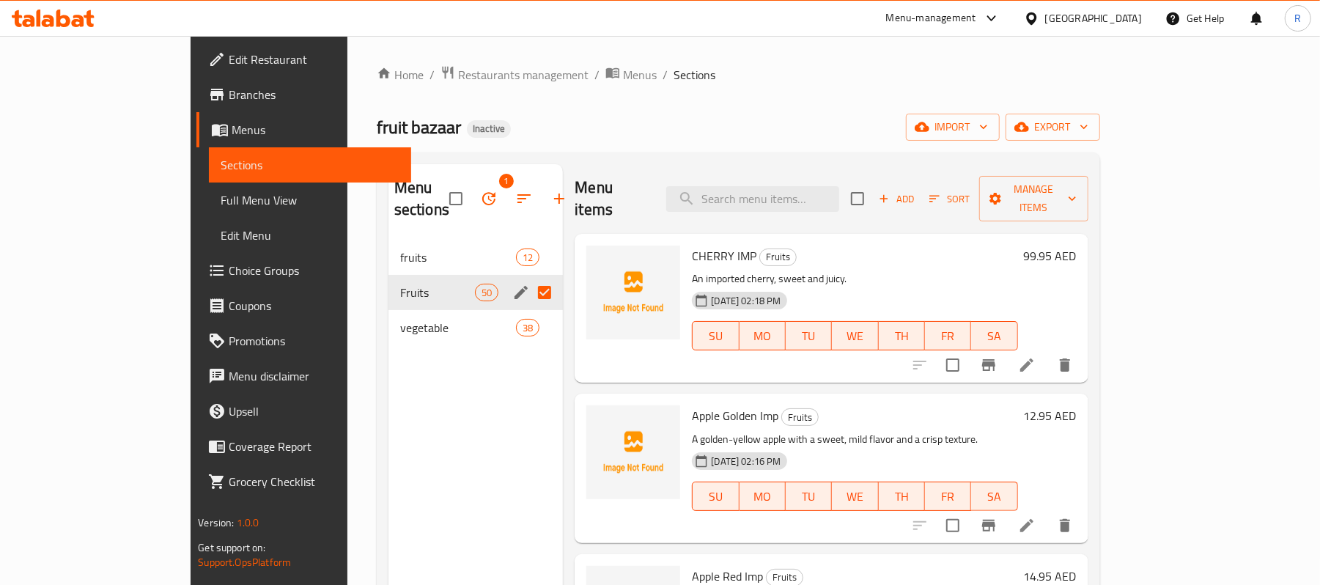
checkbox input "true"
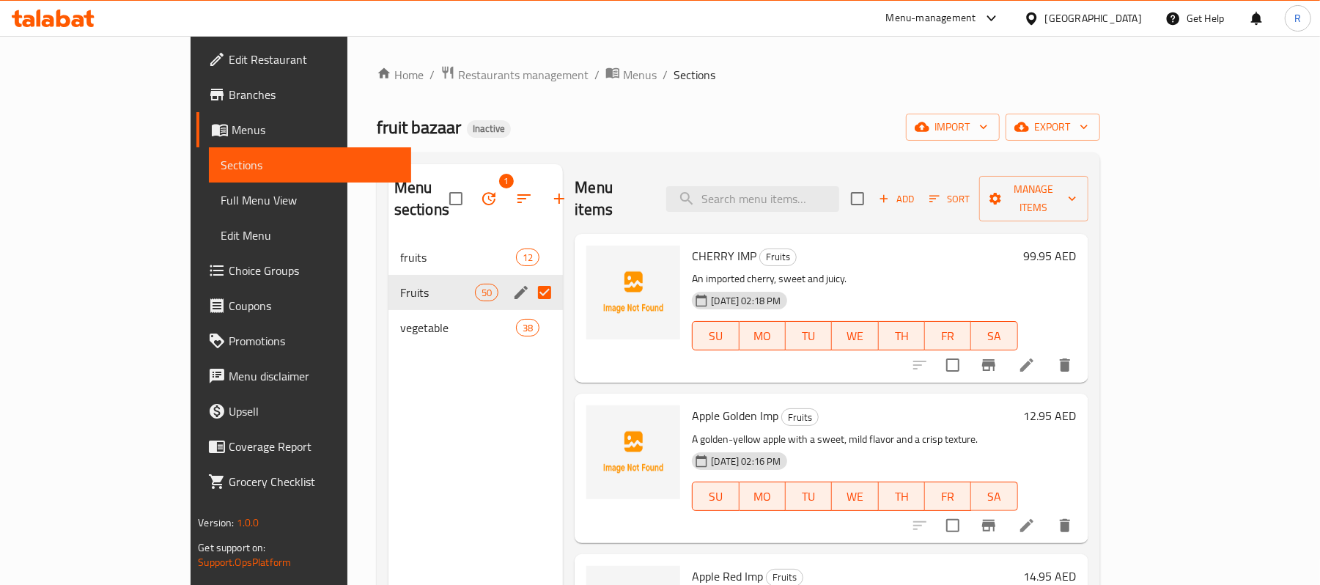
checkbox input "true"
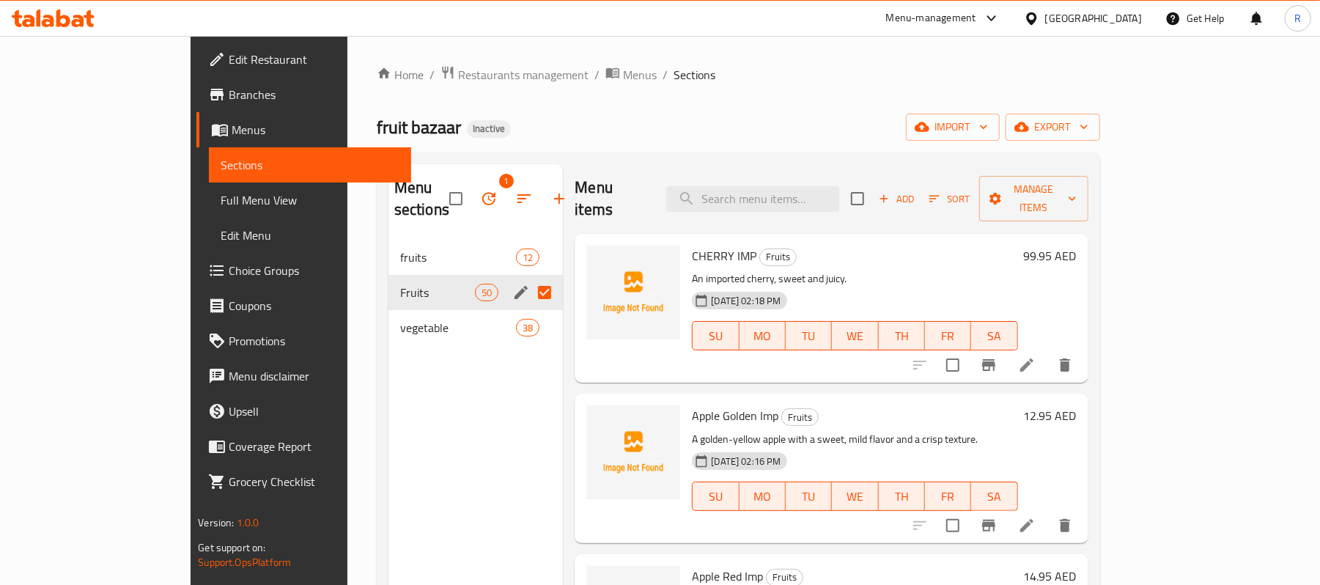
checkbox input "true"
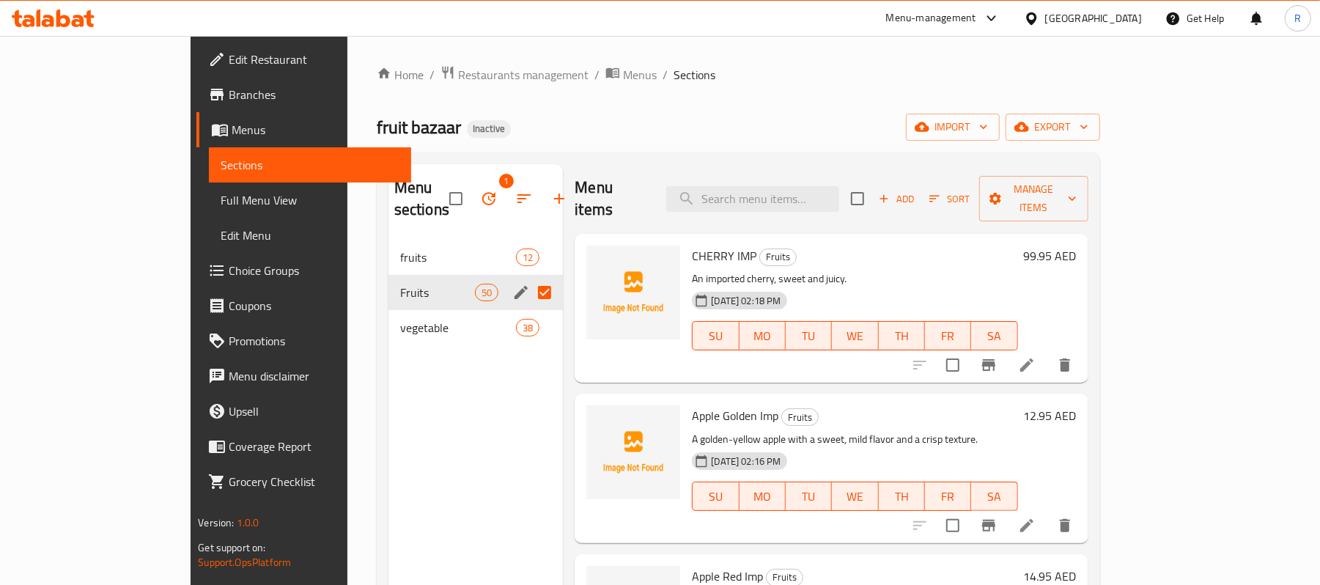
checkbox input "true"
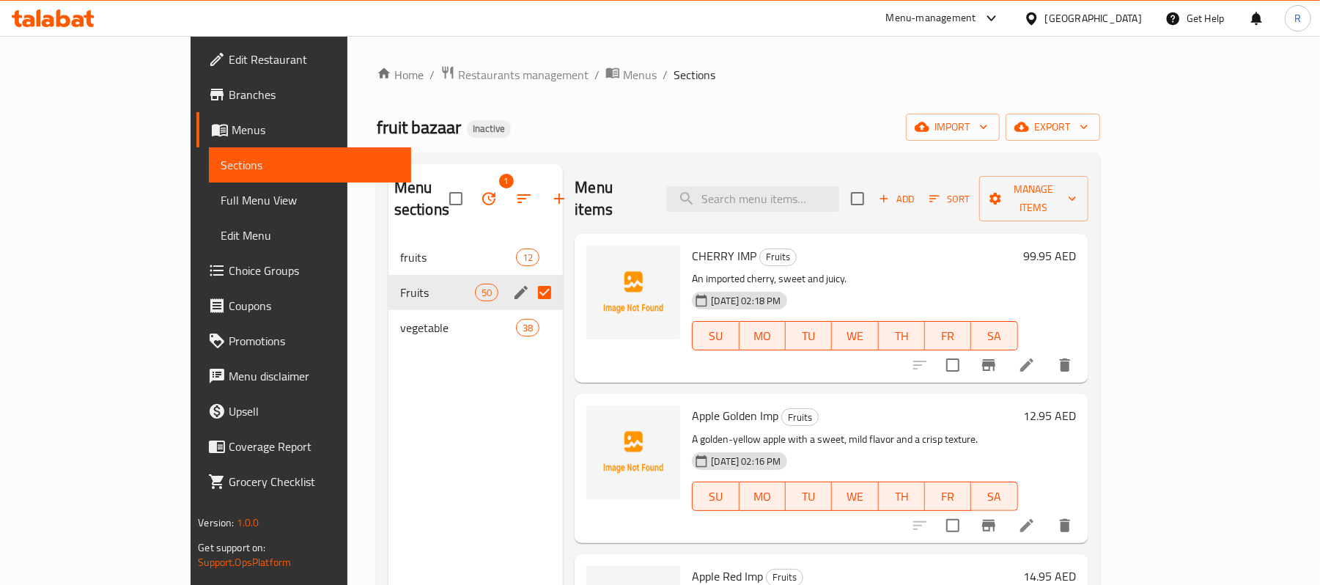
checkbox input "true"
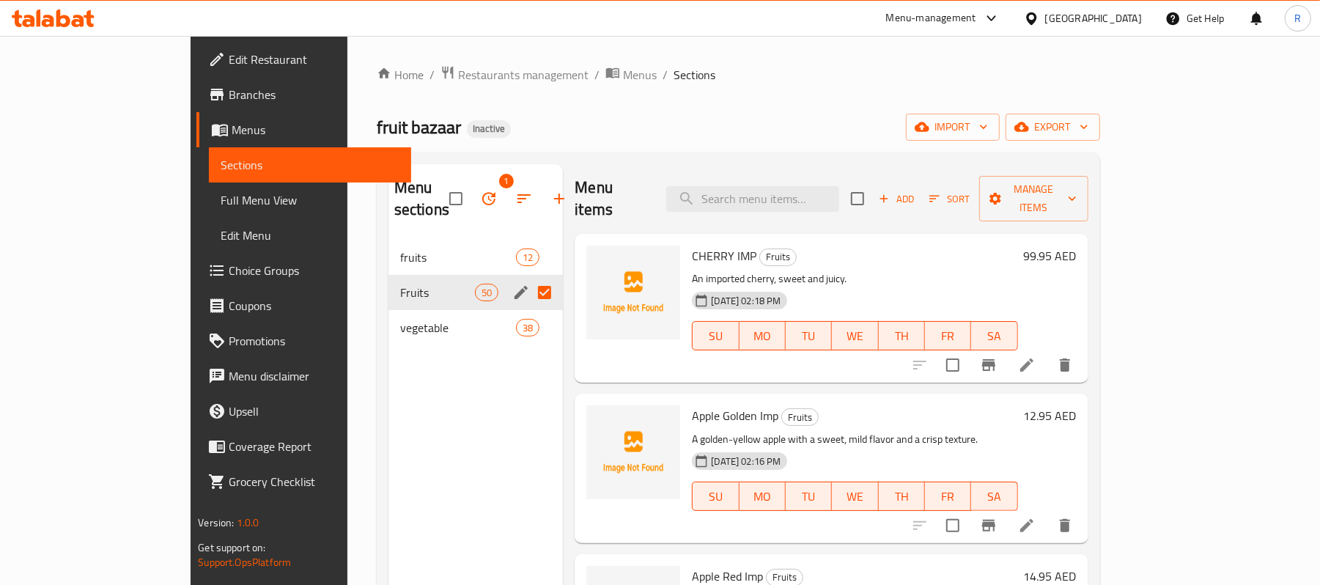
checkbox input "true"
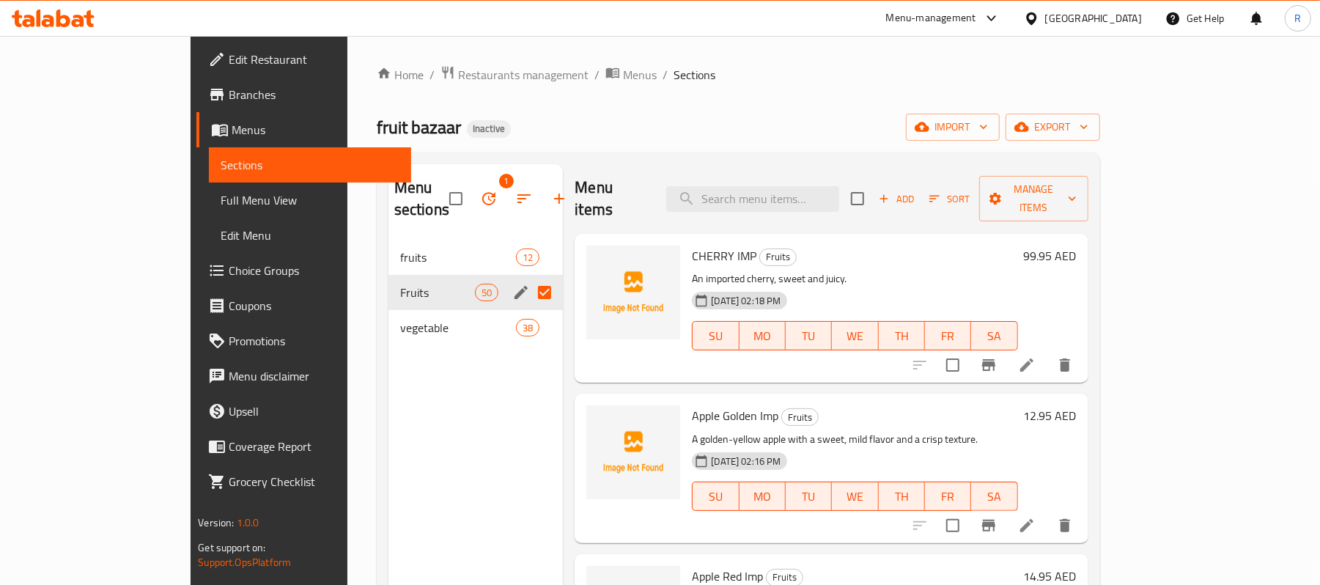
checkbox input "true"
click at [529, 277] on input "Menu sections" at bounding box center [544, 292] width 31 height 31
checkbox input "false"
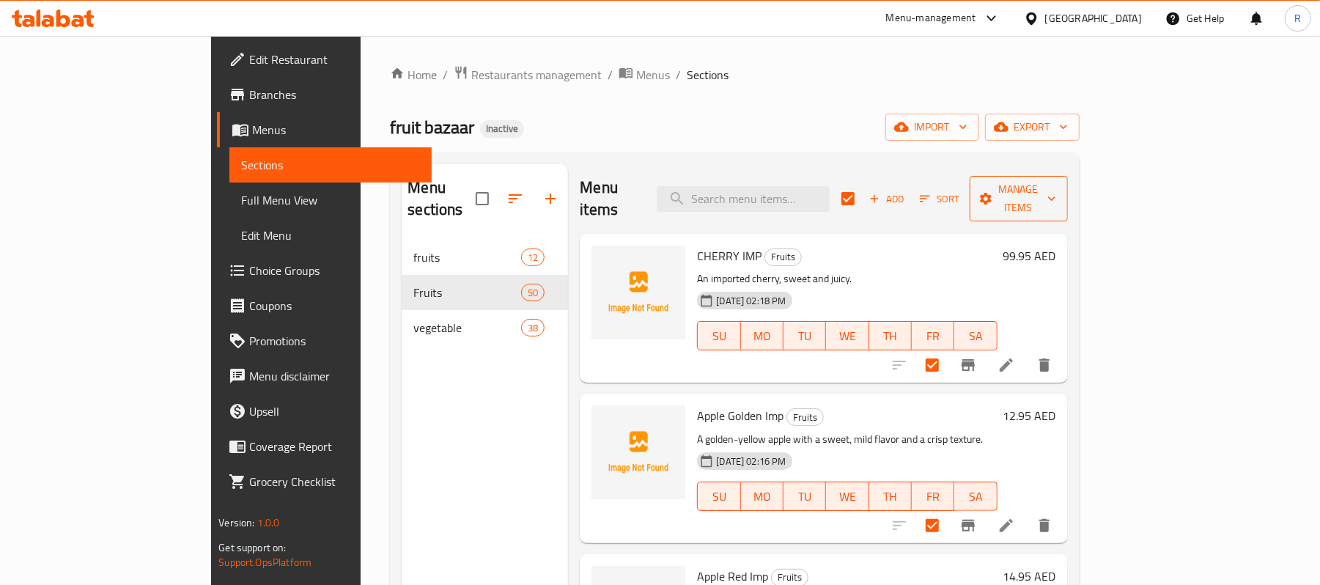
click at [1056, 182] on span "Manage items" at bounding box center [1019, 198] width 75 height 37
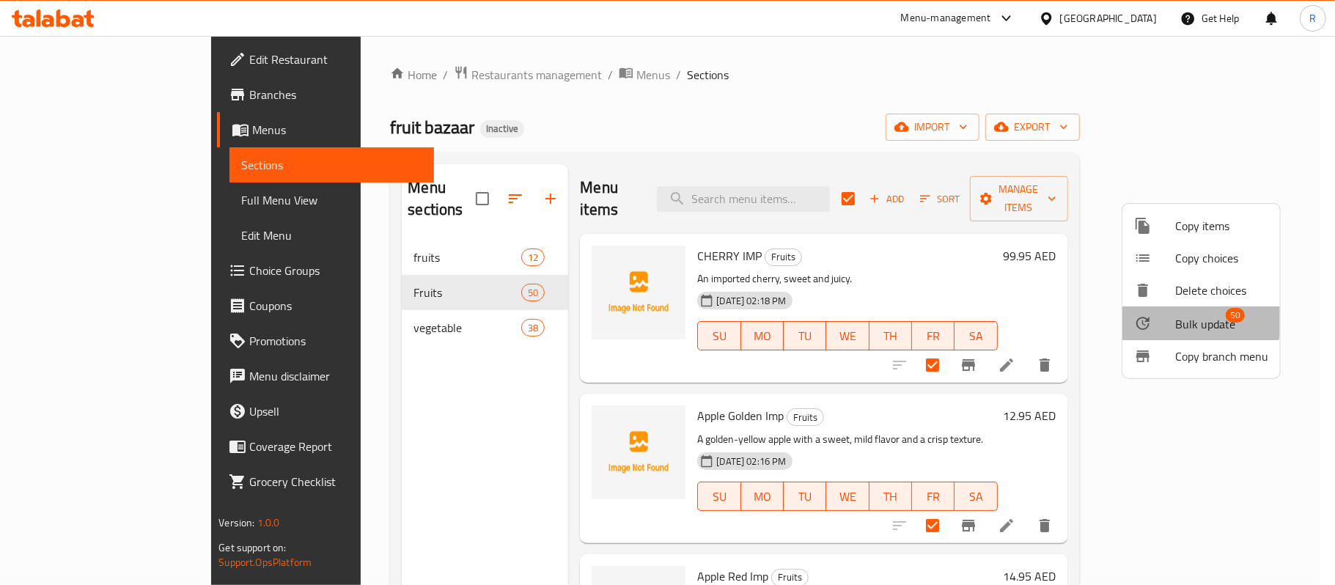
click at [1192, 320] on span "Bulk update" at bounding box center [1205, 324] width 60 height 18
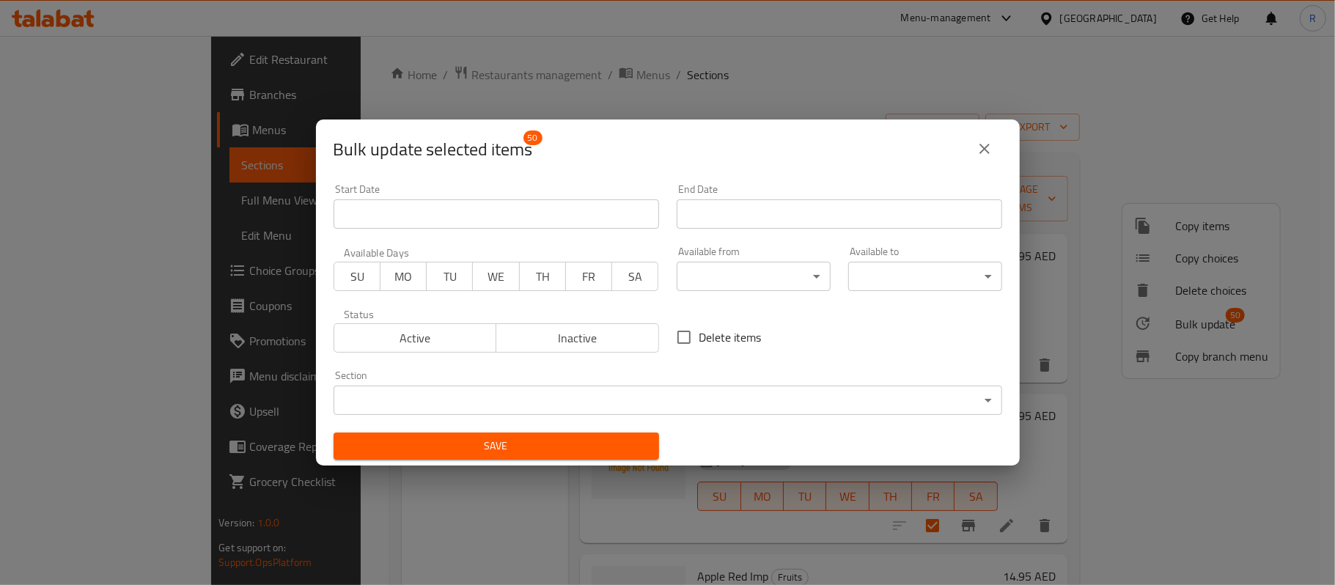
click at [677, 397] on body "​ Menu-management [GEOGRAPHIC_DATA] Get Help R Edit Restaurant Branches Menus S…" at bounding box center [667, 310] width 1335 height 549
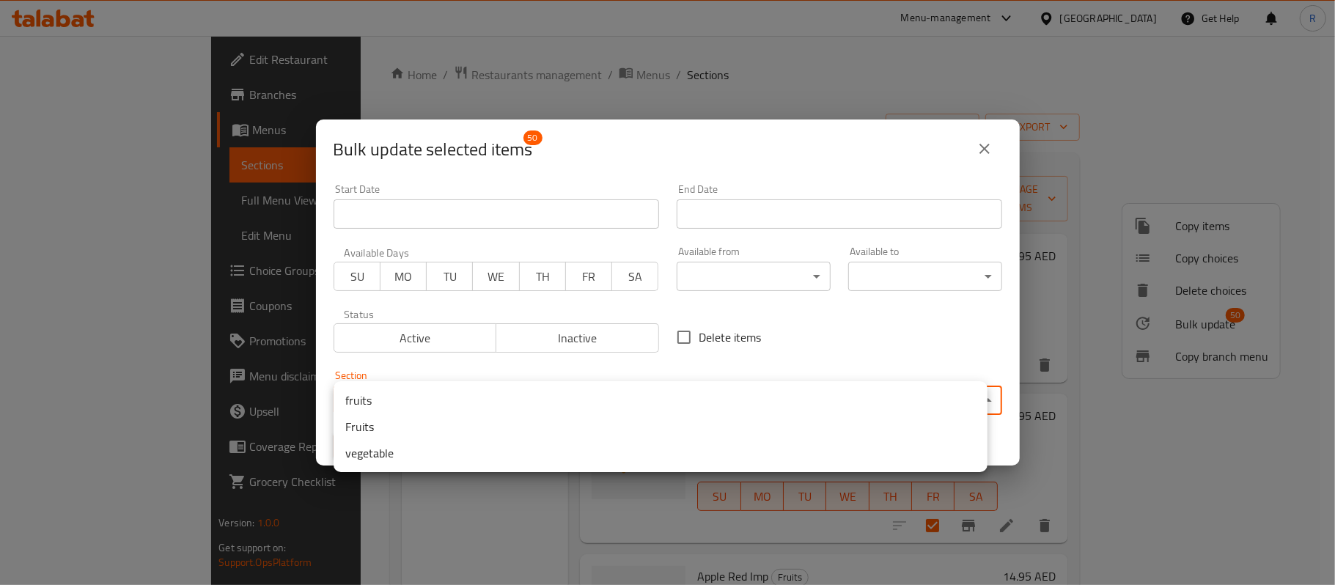
click at [470, 397] on li "fruits" at bounding box center [661, 400] width 654 height 26
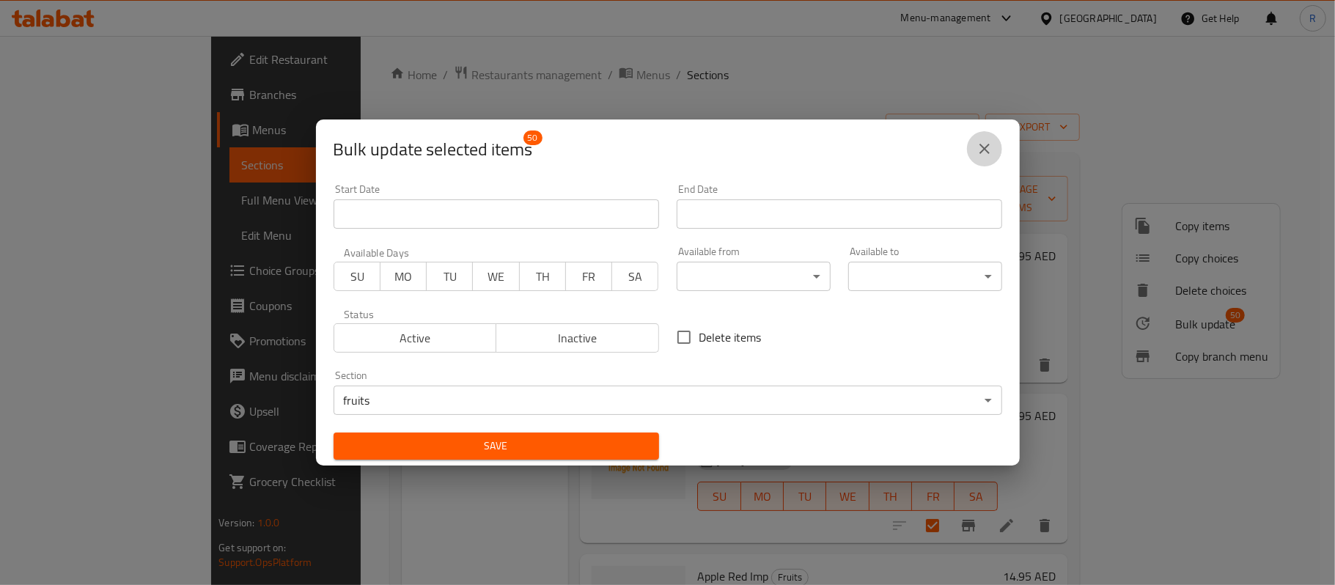
click at [985, 147] on icon "close" at bounding box center [984, 149] width 10 height 10
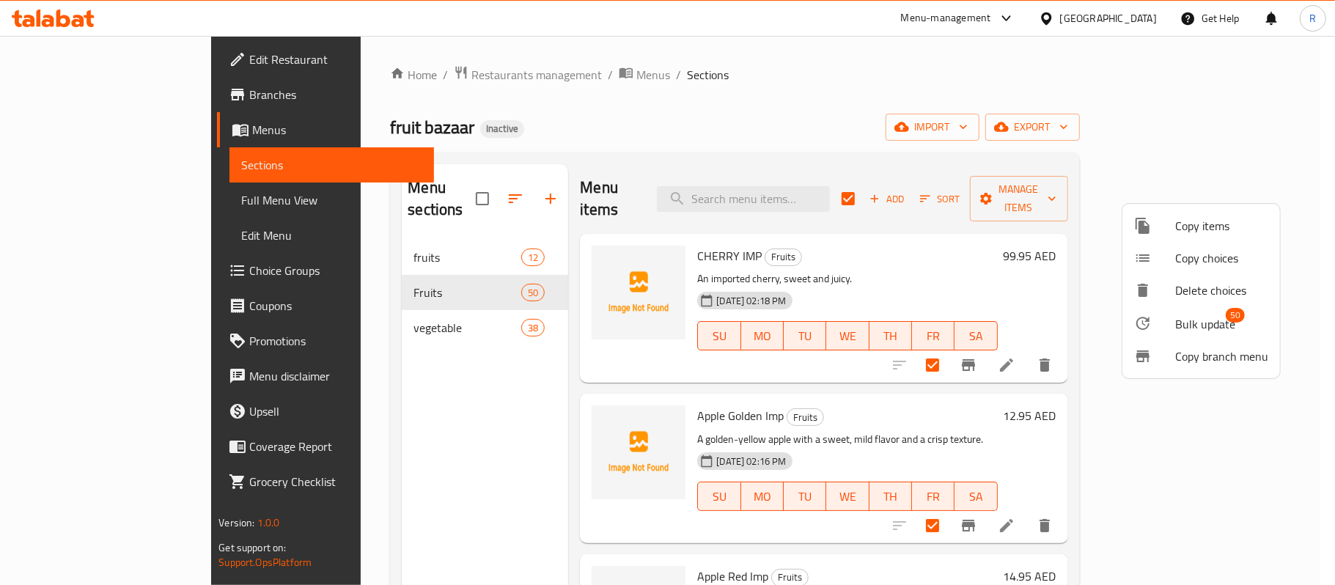
click at [950, 78] on div at bounding box center [667, 292] width 1335 height 585
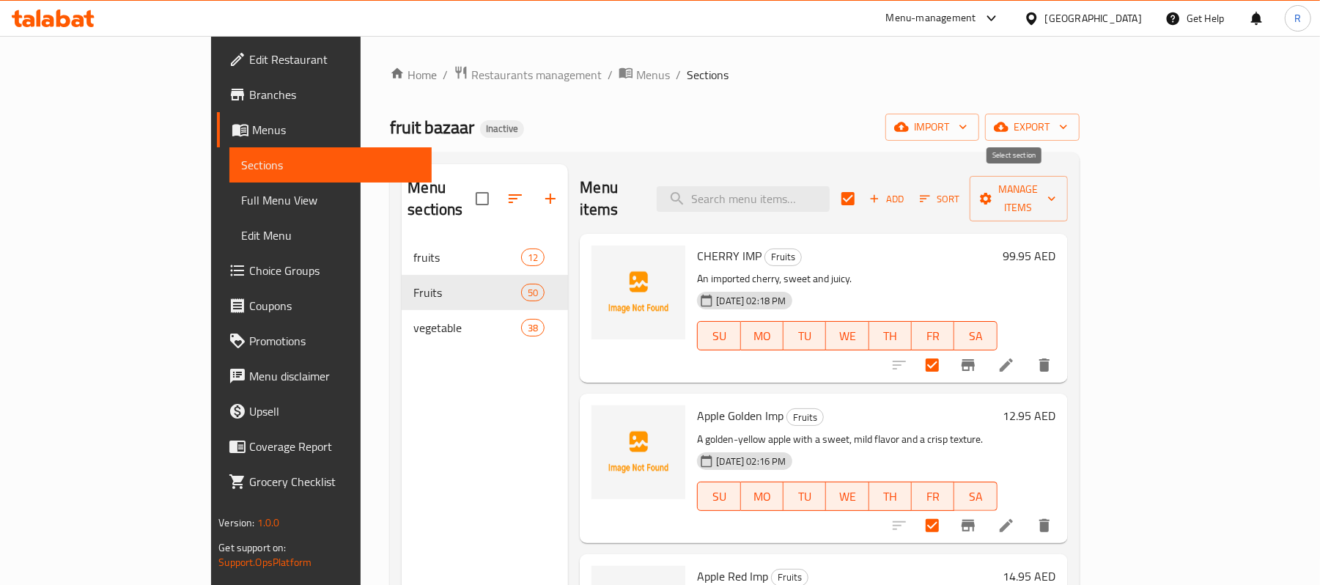
click at [864, 185] on input "checkbox" at bounding box center [848, 198] width 31 height 31
checkbox input "false"
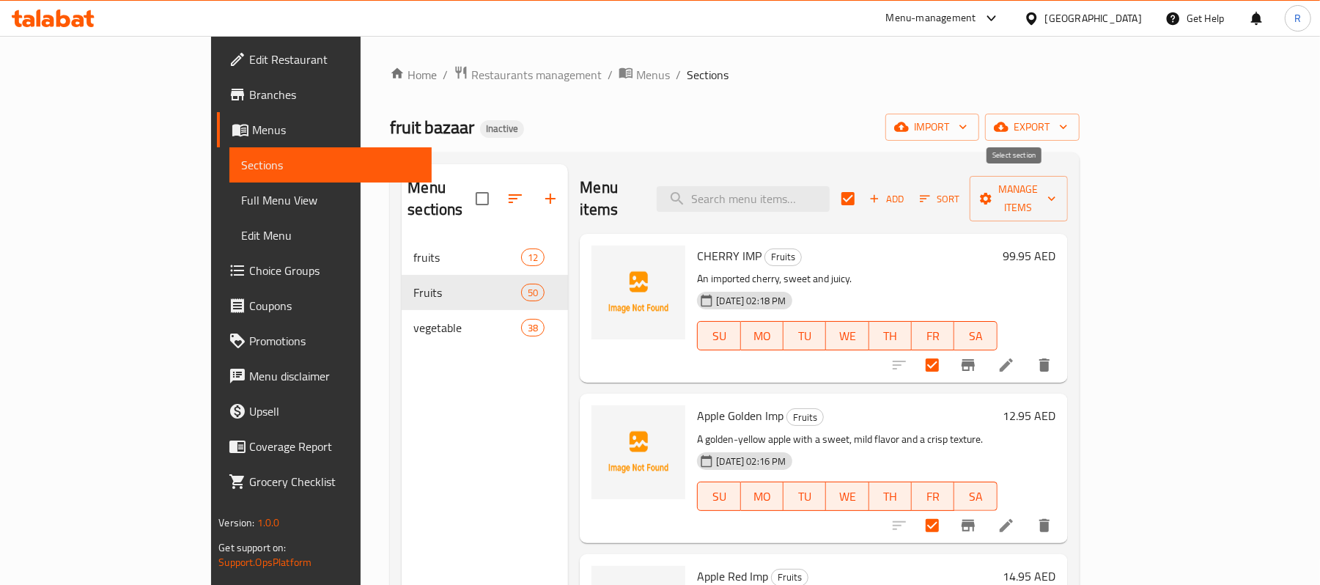
checkbox input "false"
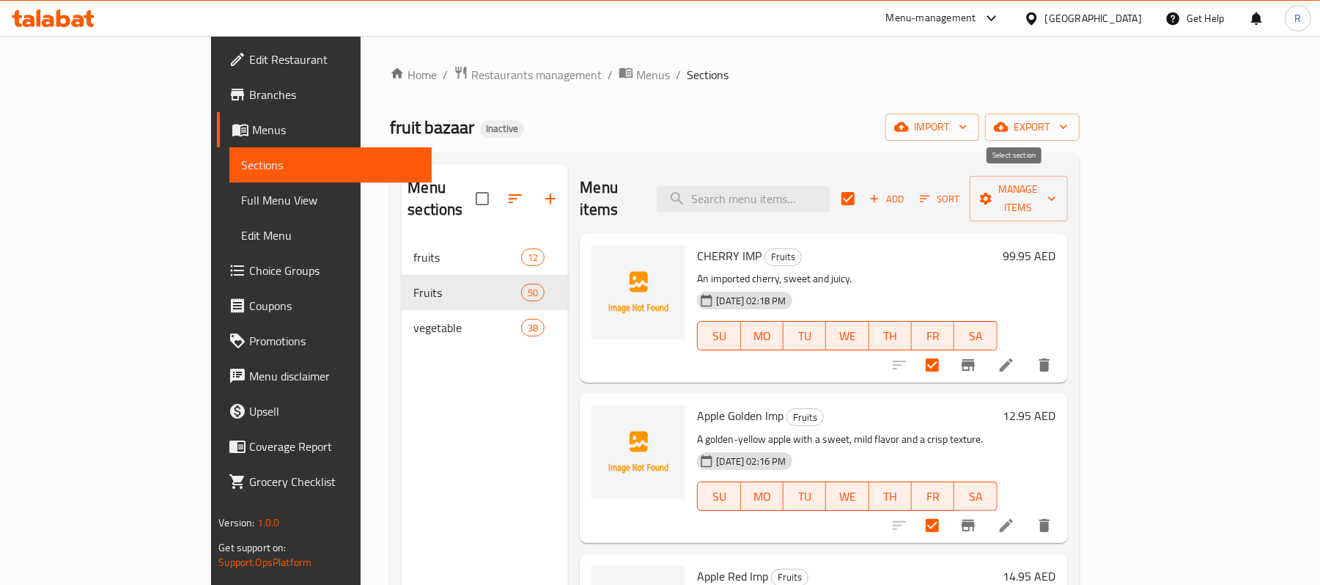
checkbox input "false"
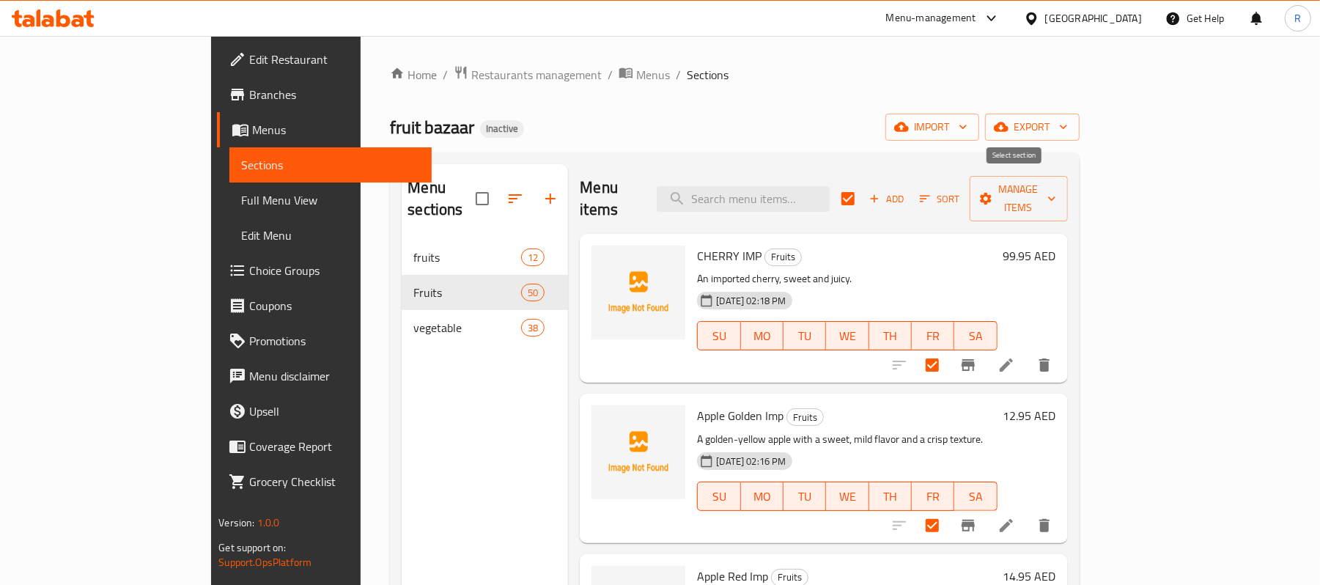
checkbox input "false"
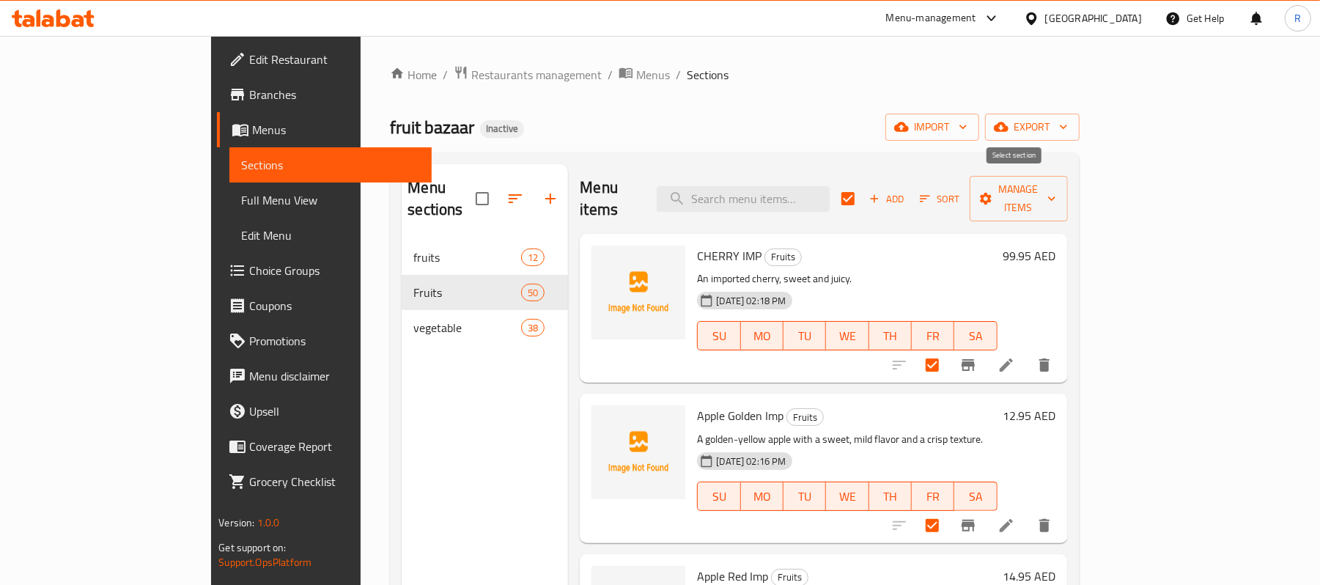
checkbox input "false"
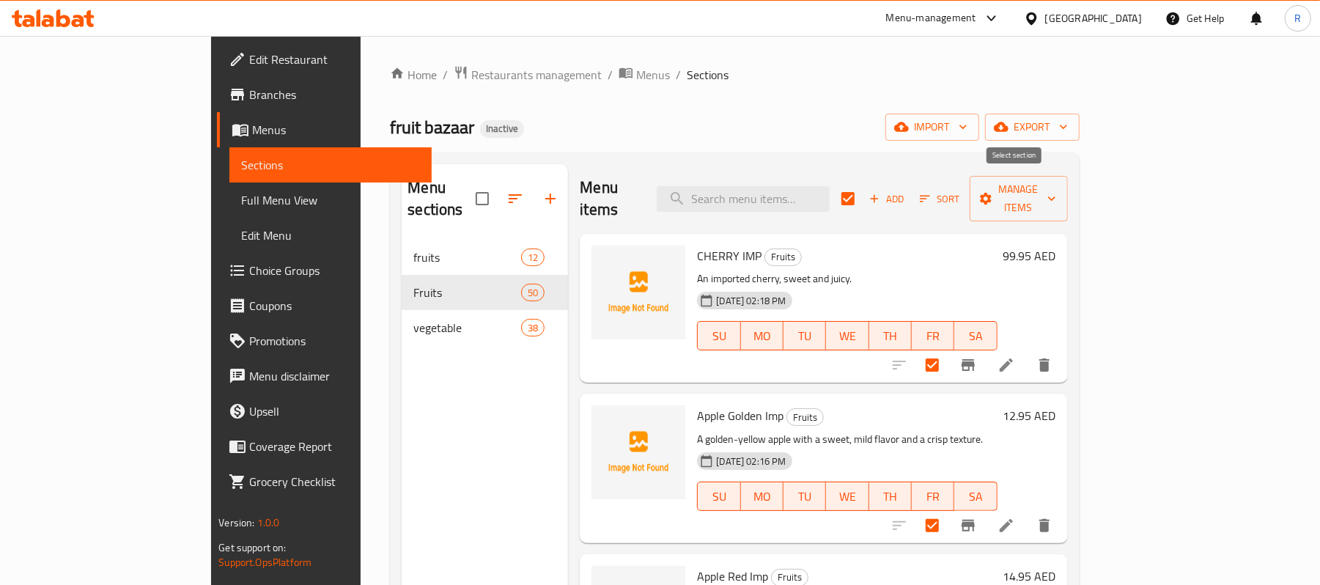
checkbox input "false"
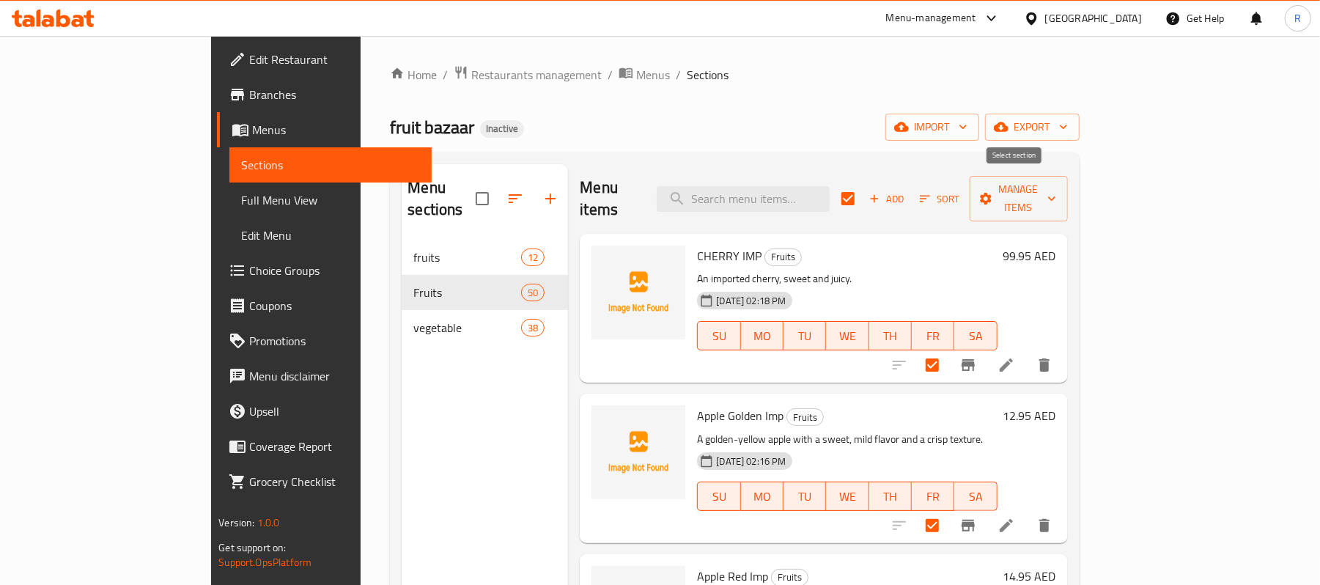
checkbox input "false"
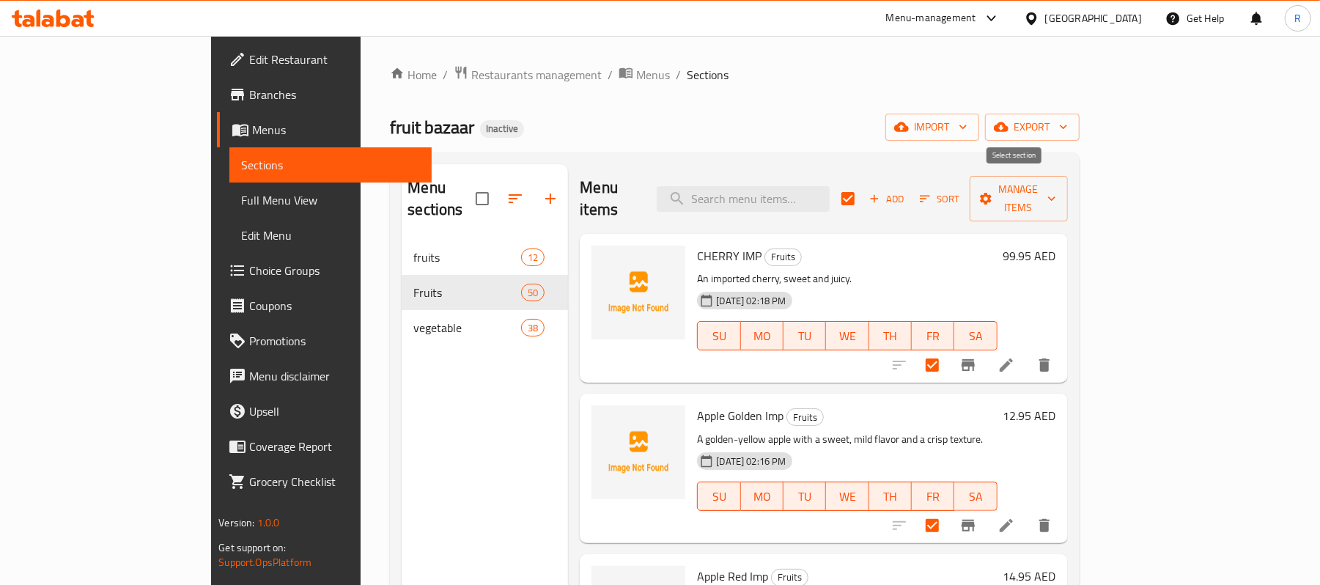
checkbox input "false"
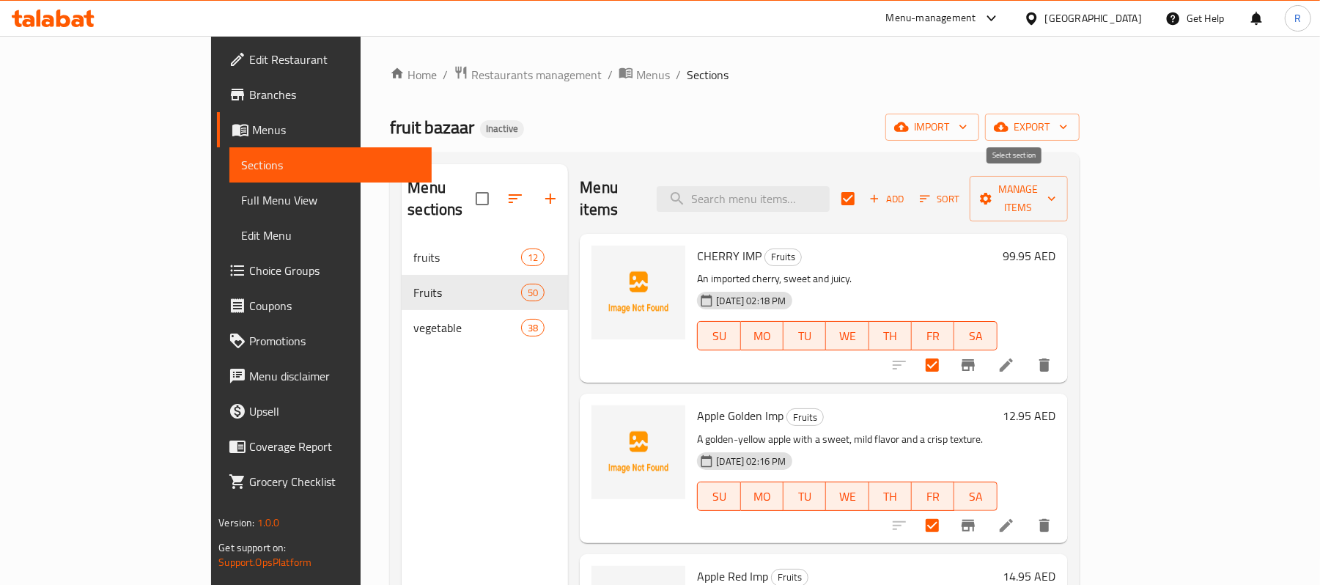
checkbox input "false"
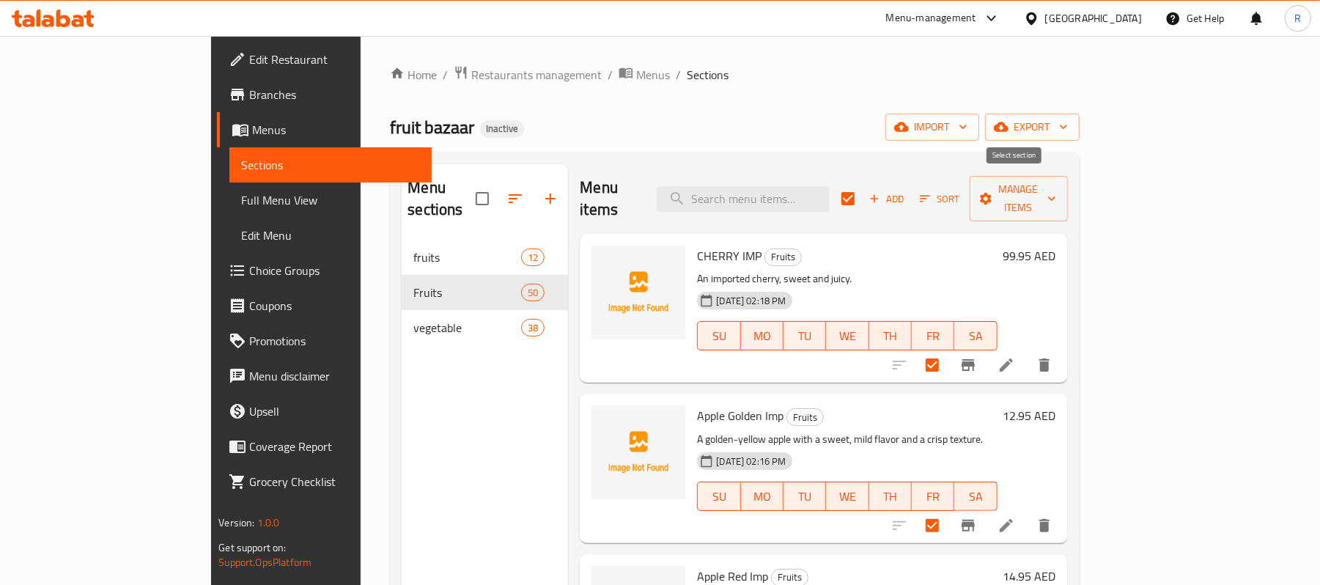
checkbox input "false"
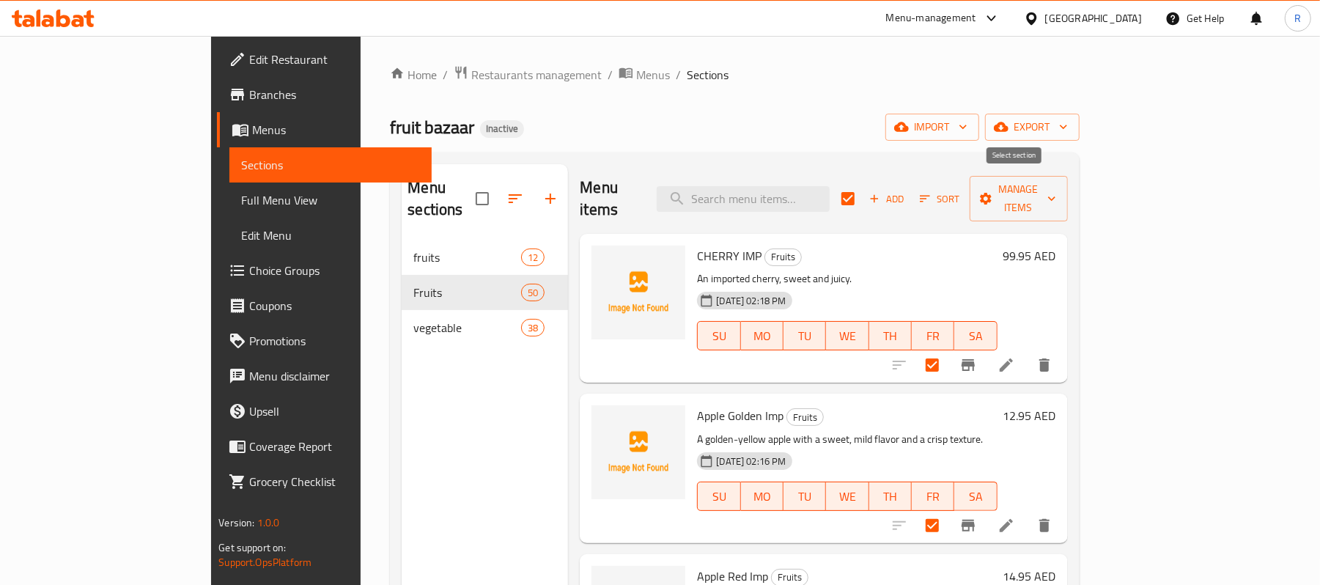
checkbox input "false"
click at [883, 95] on div "Home / Restaurants management / Menus / Sections fruit bazaar Inactive import e…" at bounding box center [734, 413] width 689 height 696
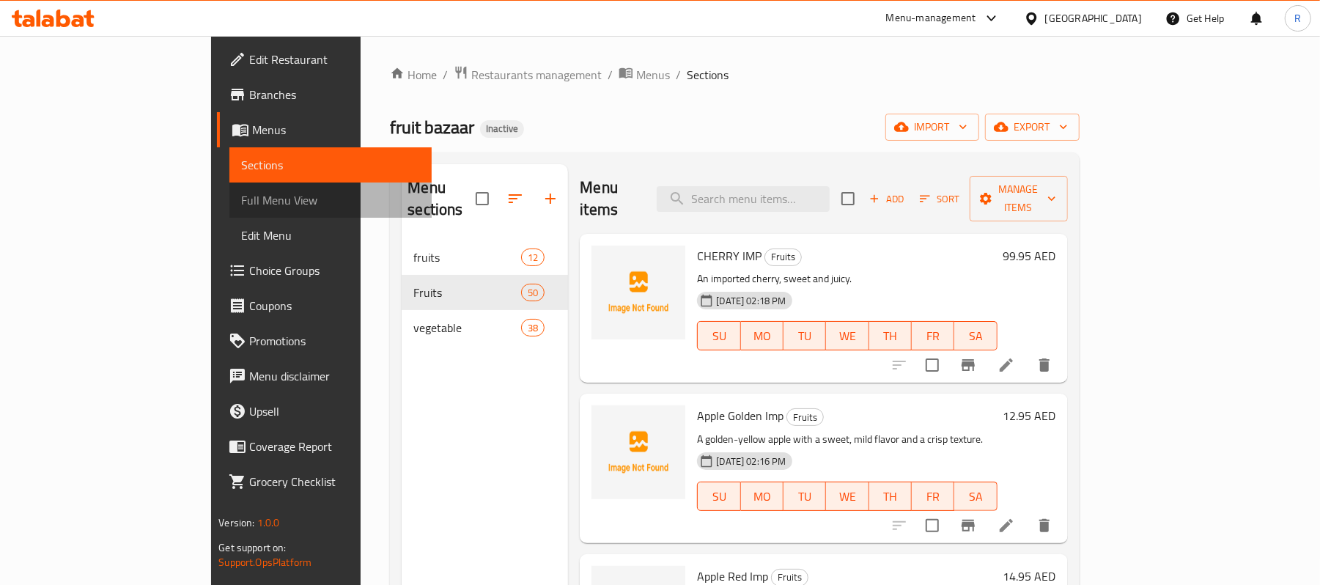
click at [241, 195] on span "Full Menu View" at bounding box center [330, 200] width 179 height 18
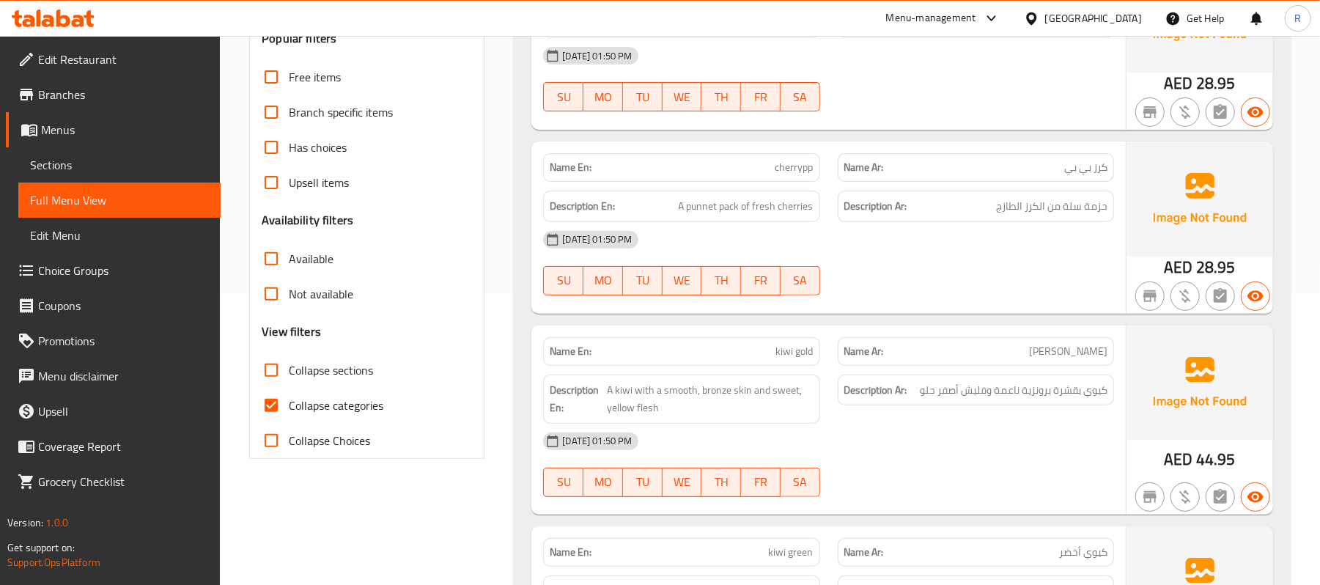
scroll to position [293, 0]
drag, startPoint x: 267, startPoint y: 345, endPoint x: 283, endPoint y: 370, distance: 30.3
click at [276, 356] on div "Free items Branch specific items Has choices Upsell items Availability filters …" at bounding box center [367, 257] width 210 height 399
click at [270, 371] on input "Collapse sections" at bounding box center [271, 368] width 35 height 35
checkbox input "true"
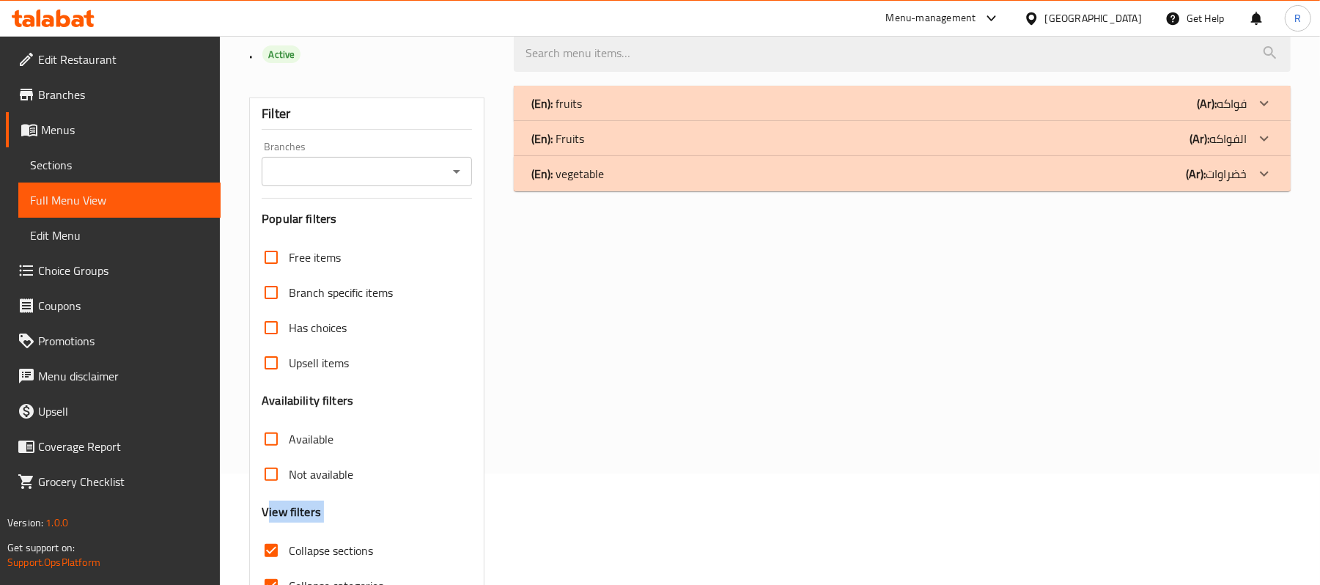
scroll to position [1, 0]
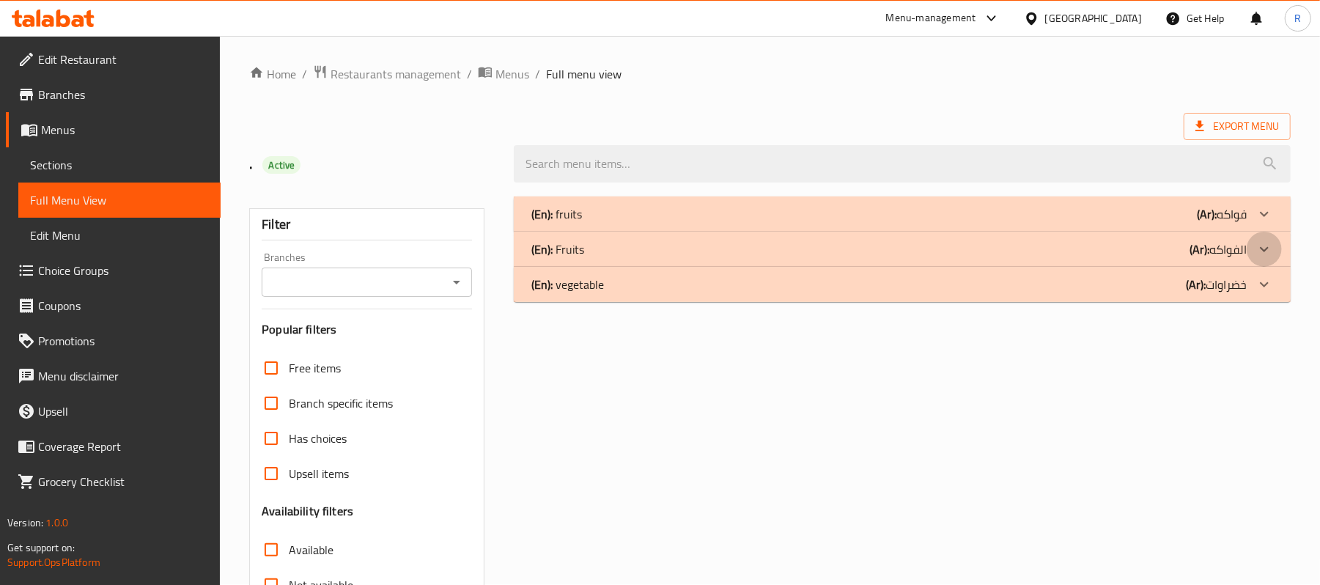
click at [1270, 248] on icon at bounding box center [1265, 249] width 18 height 18
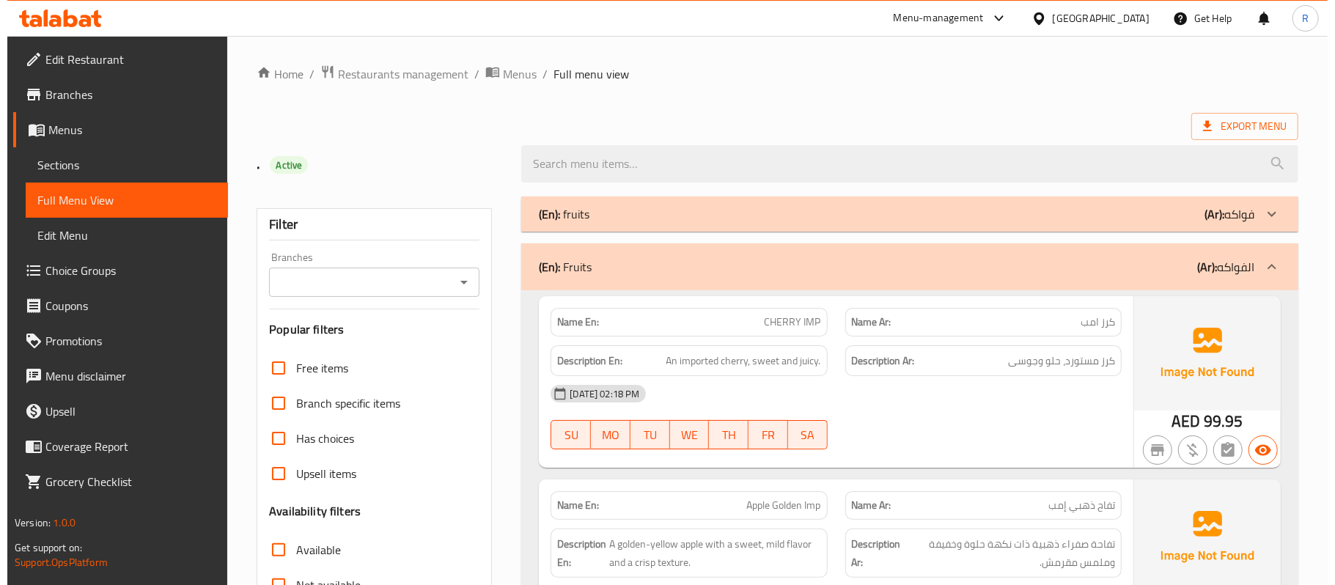
scroll to position [0, 0]
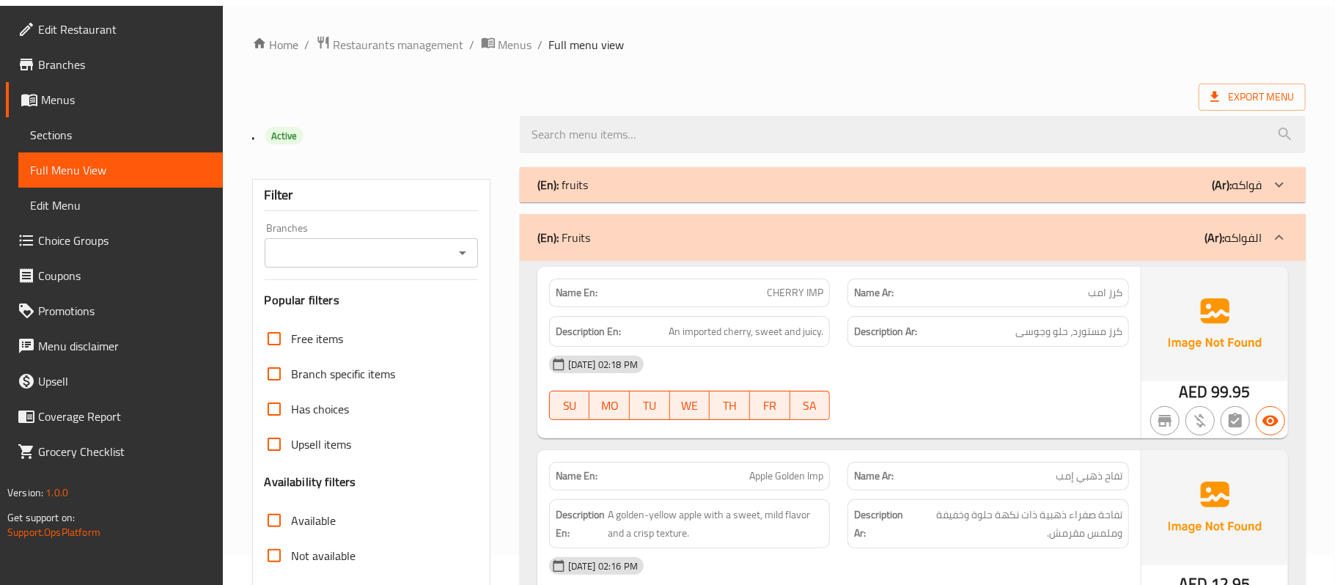
scroll to position [321, 0]
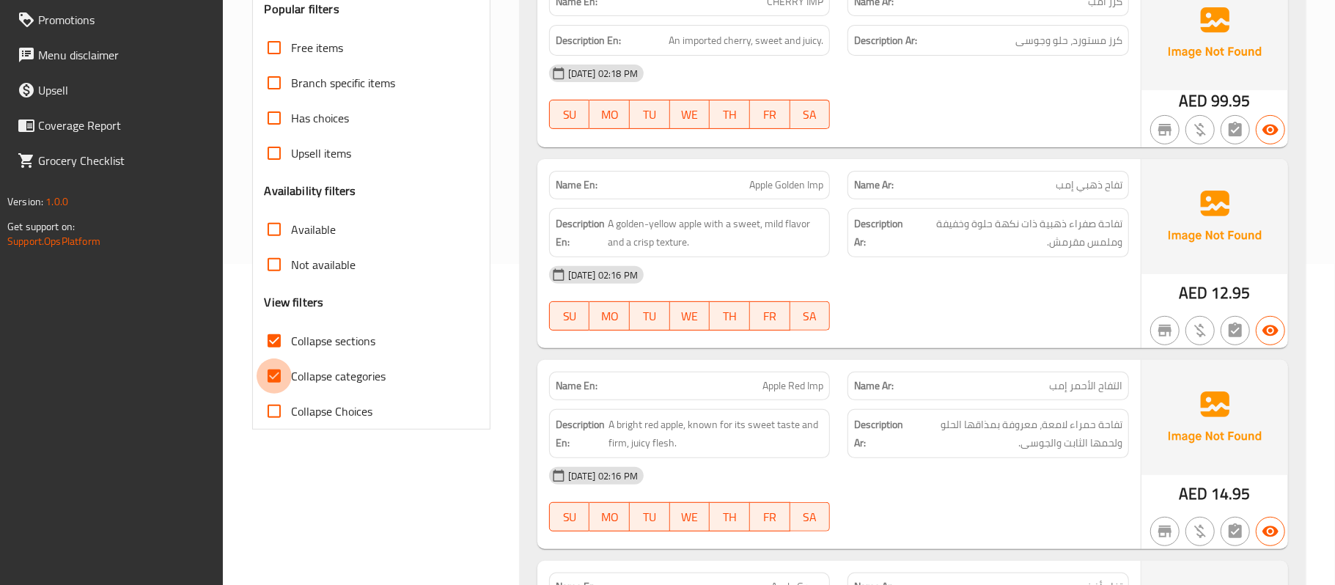
click at [270, 375] on input "Collapse categories" at bounding box center [274, 375] width 35 height 35
checkbox input "false"
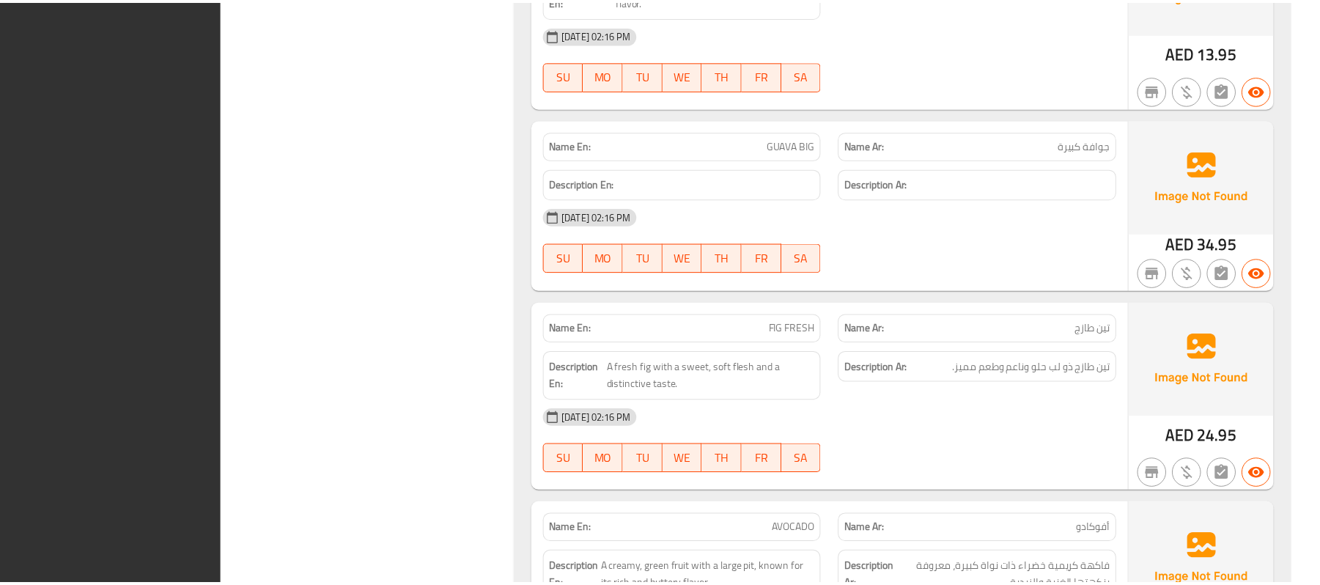
scroll to position [9610, 0]
